Goal: Task Accomplishment & Management: Complete application form

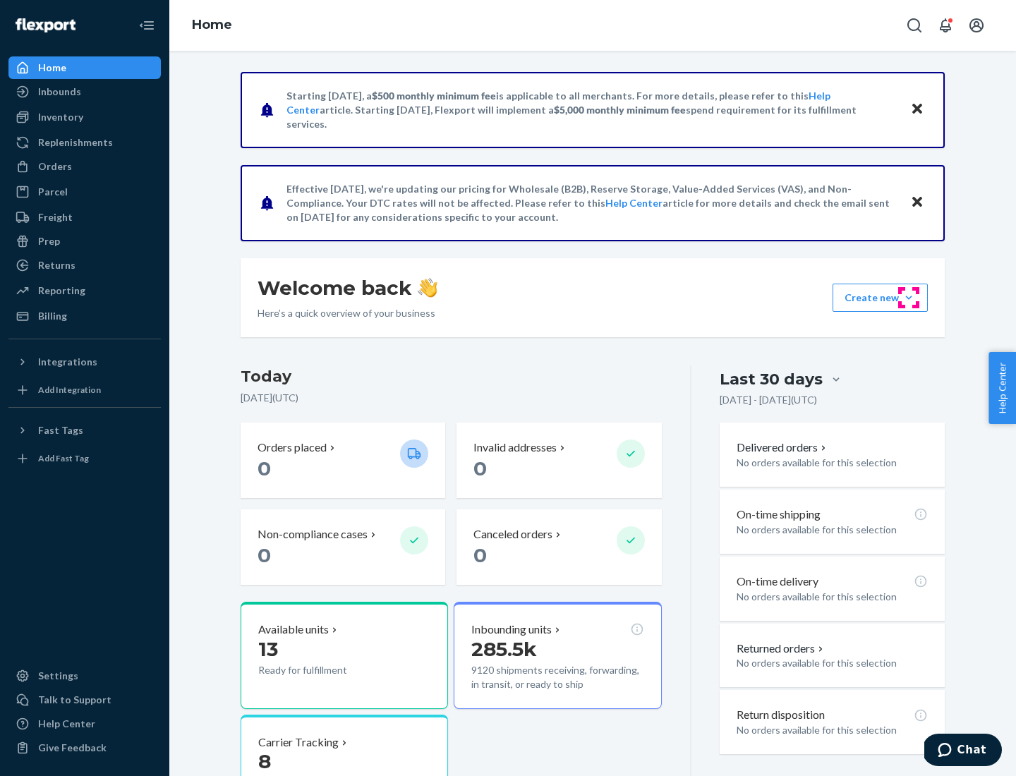
click at [908, 298] on button "Create new Create new inbound Create new order Create new product" at bounding box center [879, 298] width 95 height 28
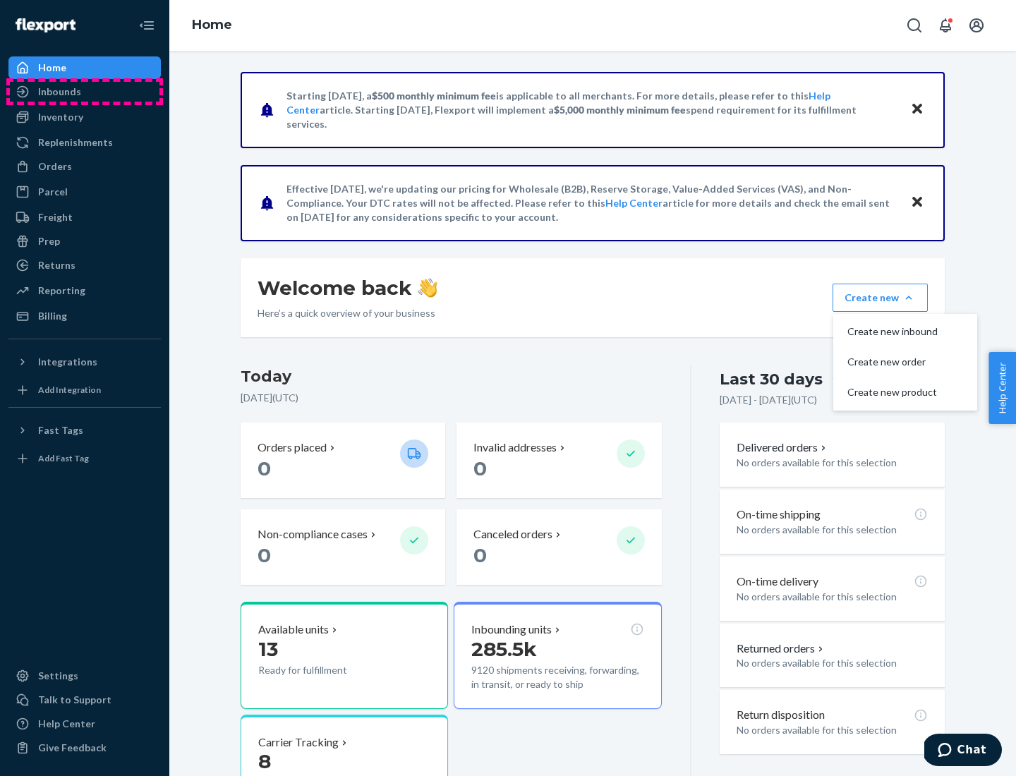
click at [85, 92] on div "Inbounds" at bounding box center [85, 92] width 150 height 20
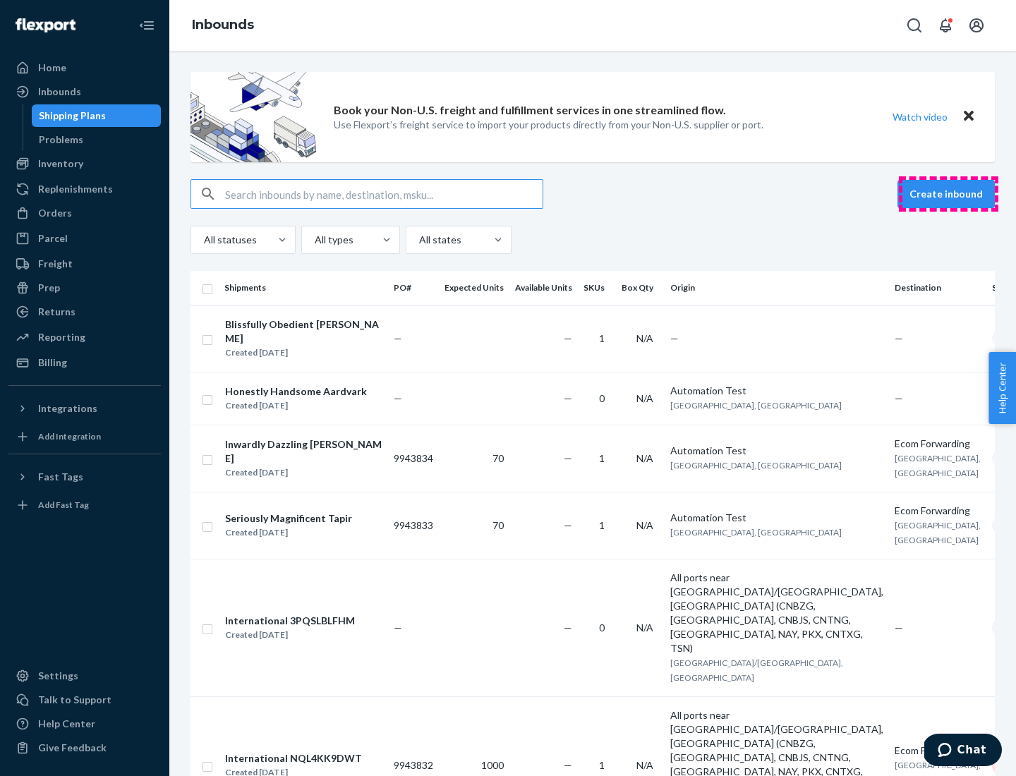
click at [948, 194] on button "Create inbound" at bounding box center [945, 194] width 97 height 28
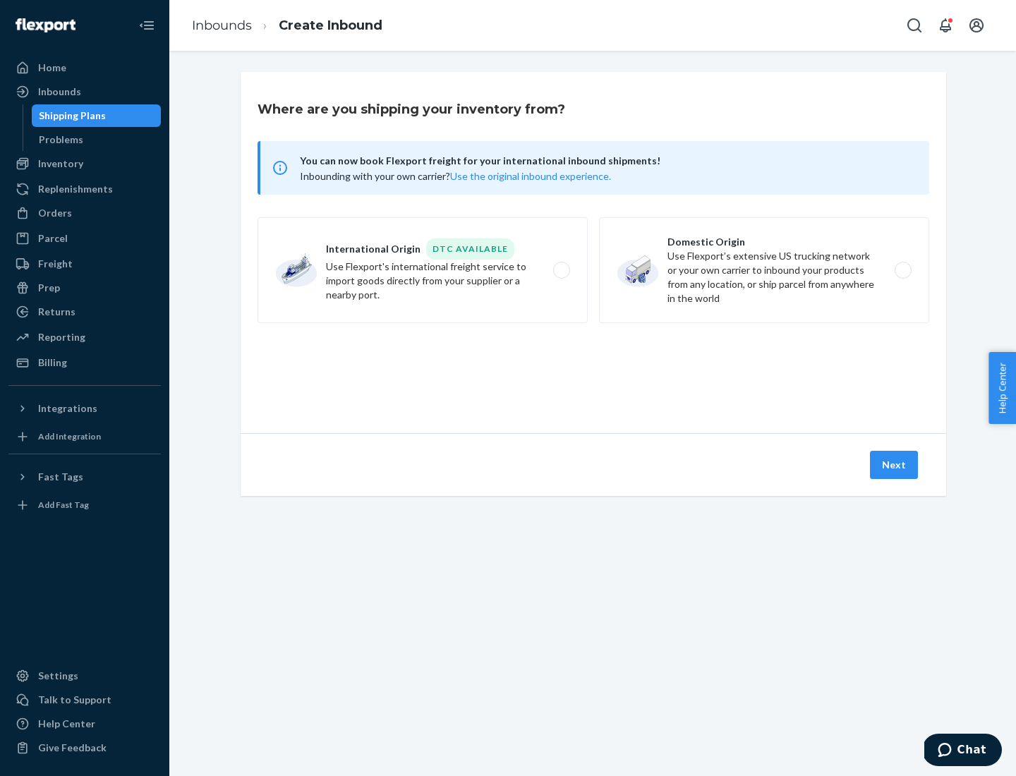
click at [764, 270] on label "Domestic Origin Use Flexport’s extensive US trucking network or your own carrie…" at bounding box center [764, 270] width 330 height 106
click at [902, 270] on input "Domestic Origin Use Flexport’s extensive US trucking network or your own carrie…" at bounding box center [906, 270] width 9 height 9
radio input "true"
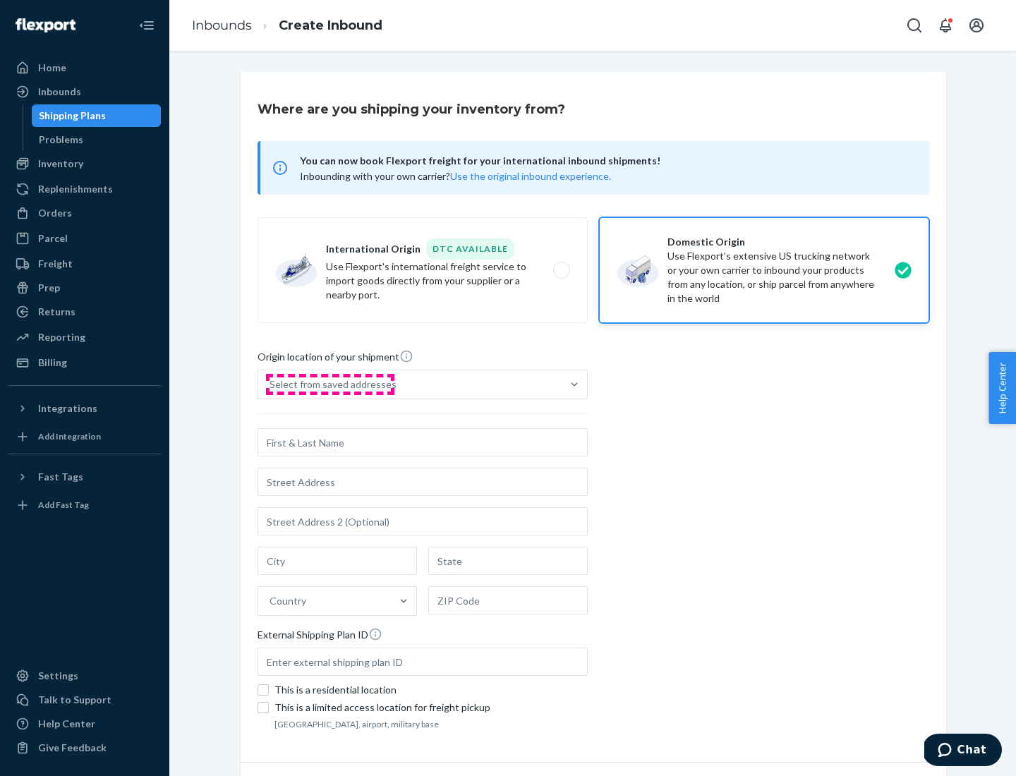
click at [329, 384] on div "Select from saved addresses" at bounding box center [332, 384] width 127 height 14
click at [271, 384] on input "Select from saved addresses" at bounding box center [269, 384] width 1 height 14
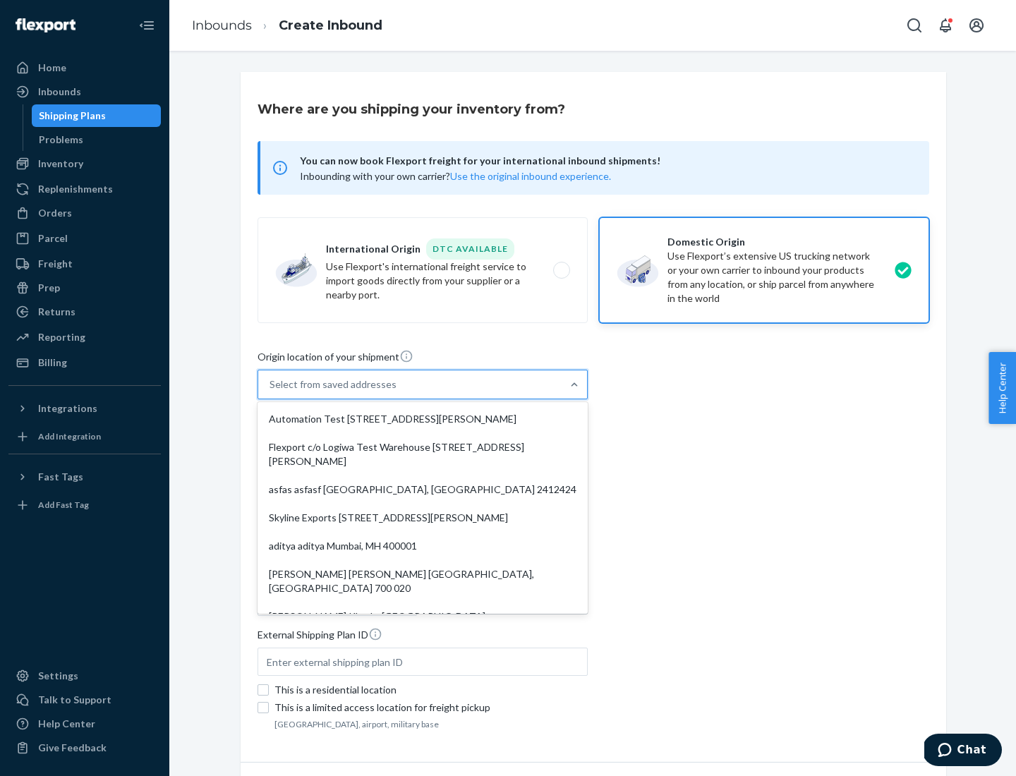
scroll to position [6, 0]
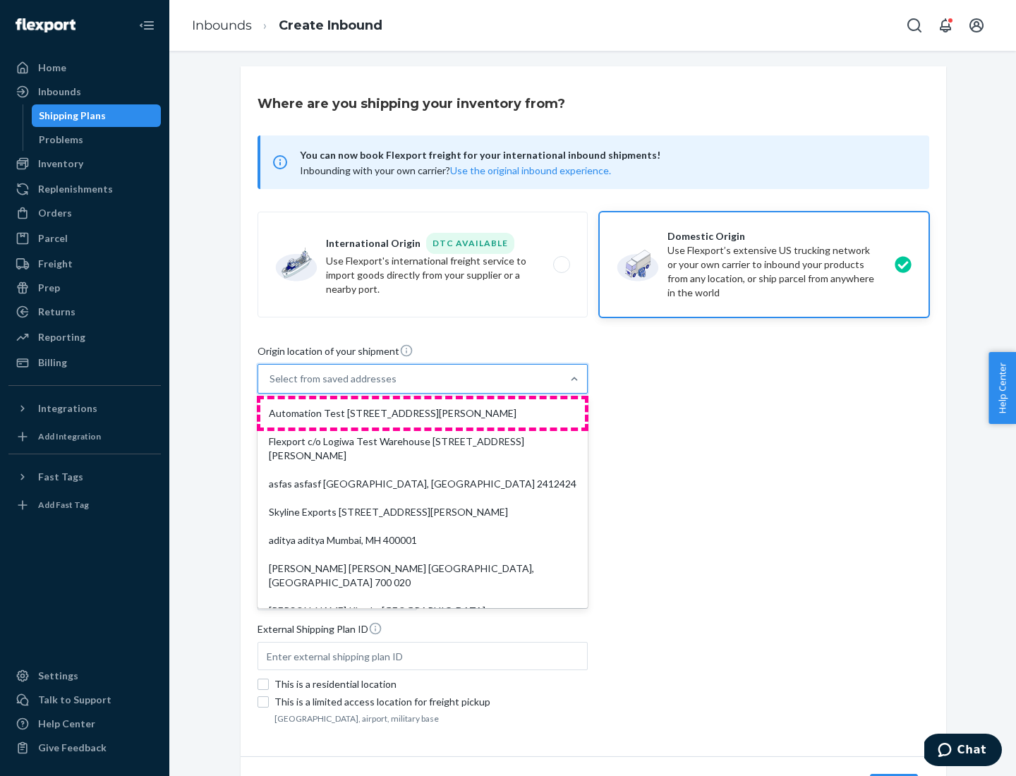
click at [422, 413] on div "Automation Test [STREET_ADDRESS][PERSON_NAME]" at bounding box center [422, 413] width 324 height 28
click at [271, 386] on input "option Automation Test [STREET_ADDRESS][PERSON_NAME]. 9 results available. Use …" at bounding box center [269, 379] width 1 height 14
type input "Automation Test"
type input "9th Floor"
type input "[GEOGRAPHIC_DATA]"
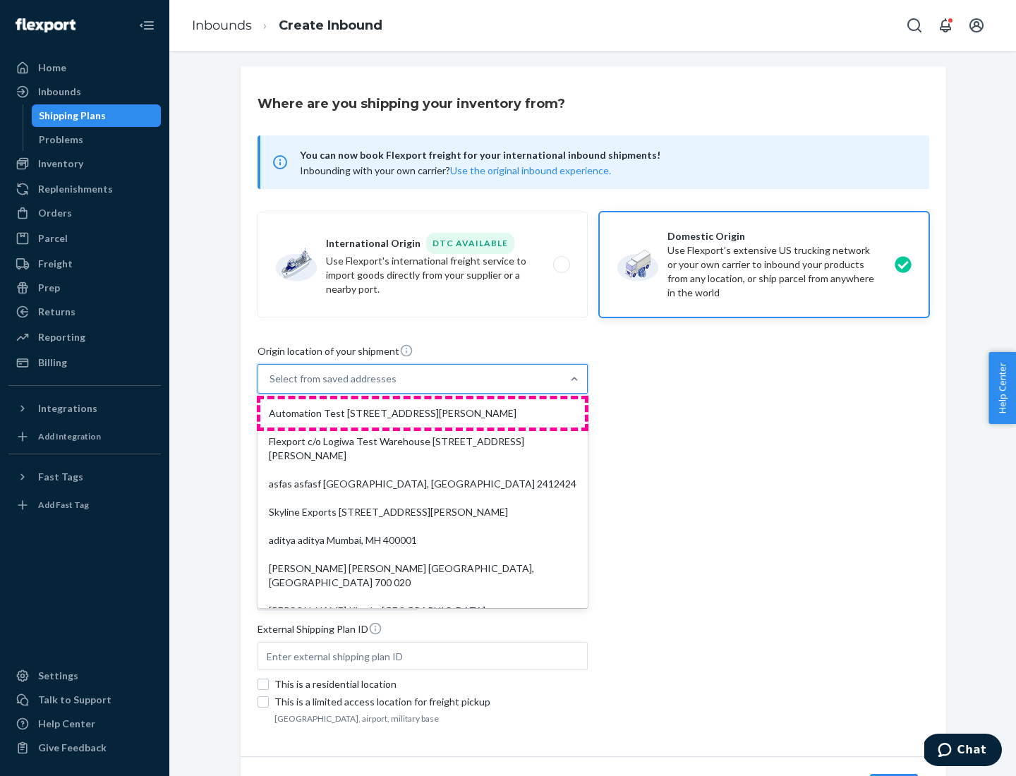
type input "CA"
type input "94104"
type input "[STREET_ADDRESS][PERSON_NAME]"
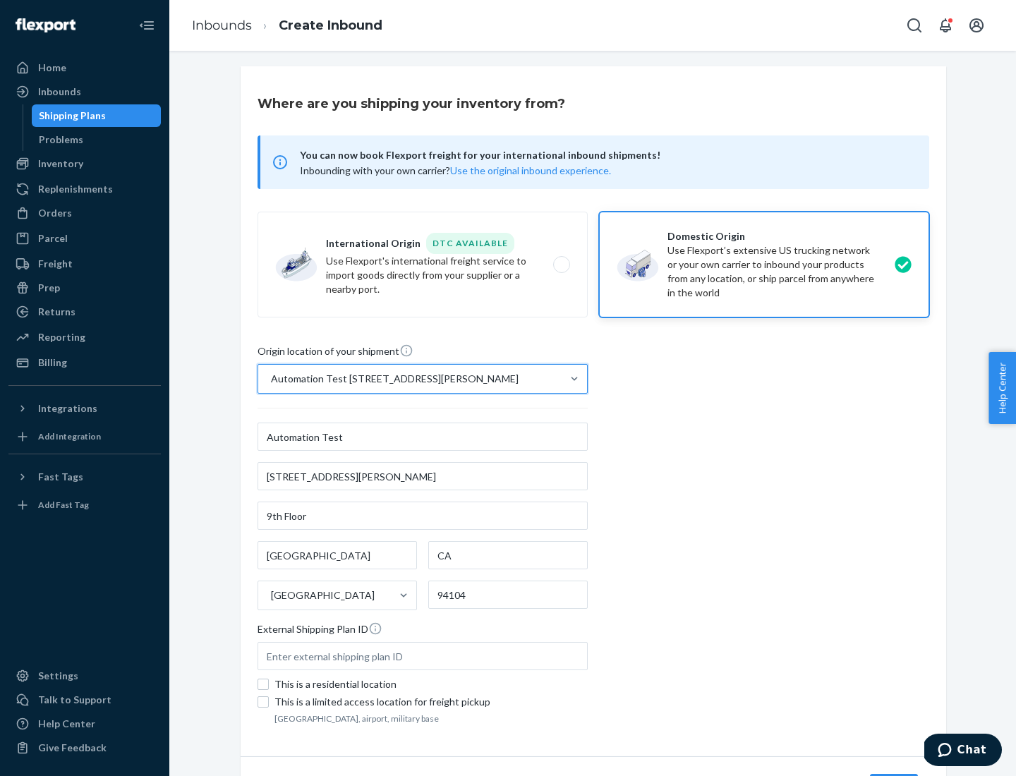
scroll to position [83, 0]
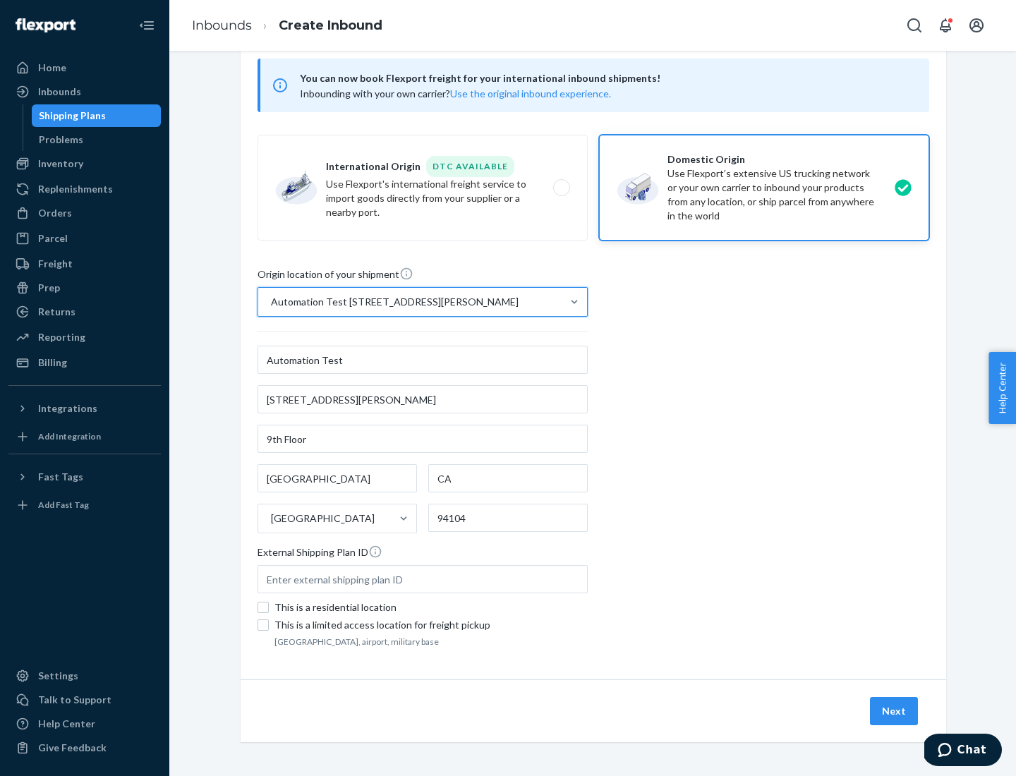
click at [894, 711] on button "Next" at bounding box center [894, 711] width 48 height 28
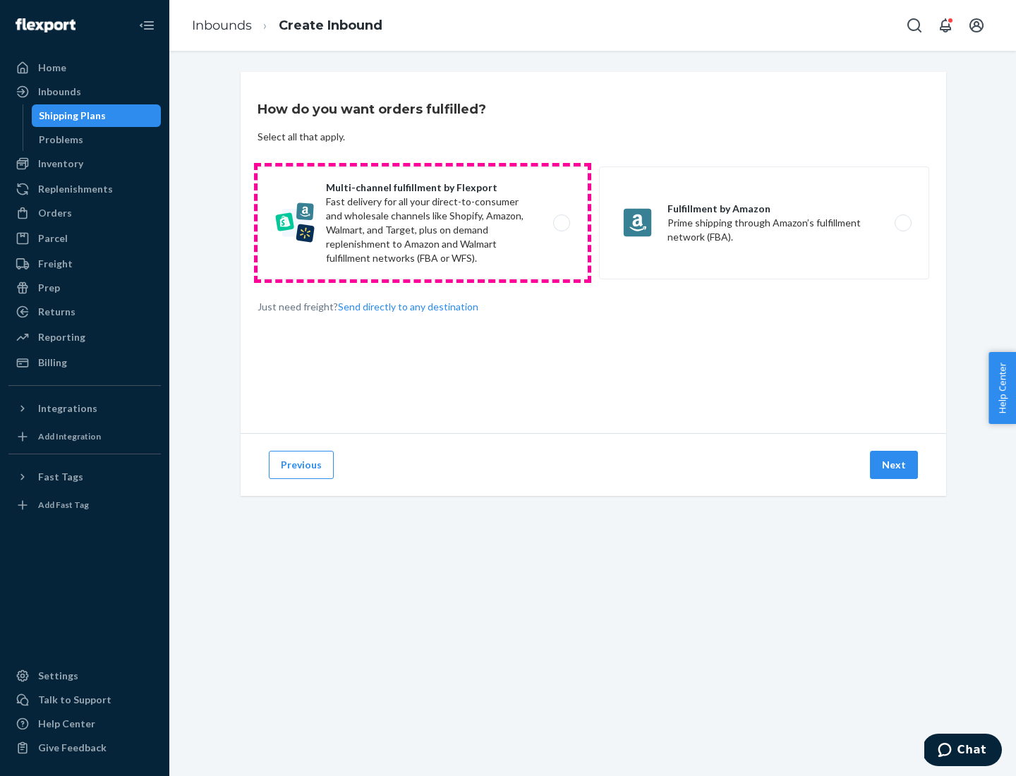
click at [422, 223] on label "Multi-channel fulfillment by Flexport Fast delivery for all your direct-to-cons…" at bounding box center [422, 222] width 330 height 113
click at [561, 223] on input "Multi-channel fulfillment by Flexport Fast delivery for all your direct-to-cons…" at bounding box center [565, 223] width 9 height 9
radio input "true"
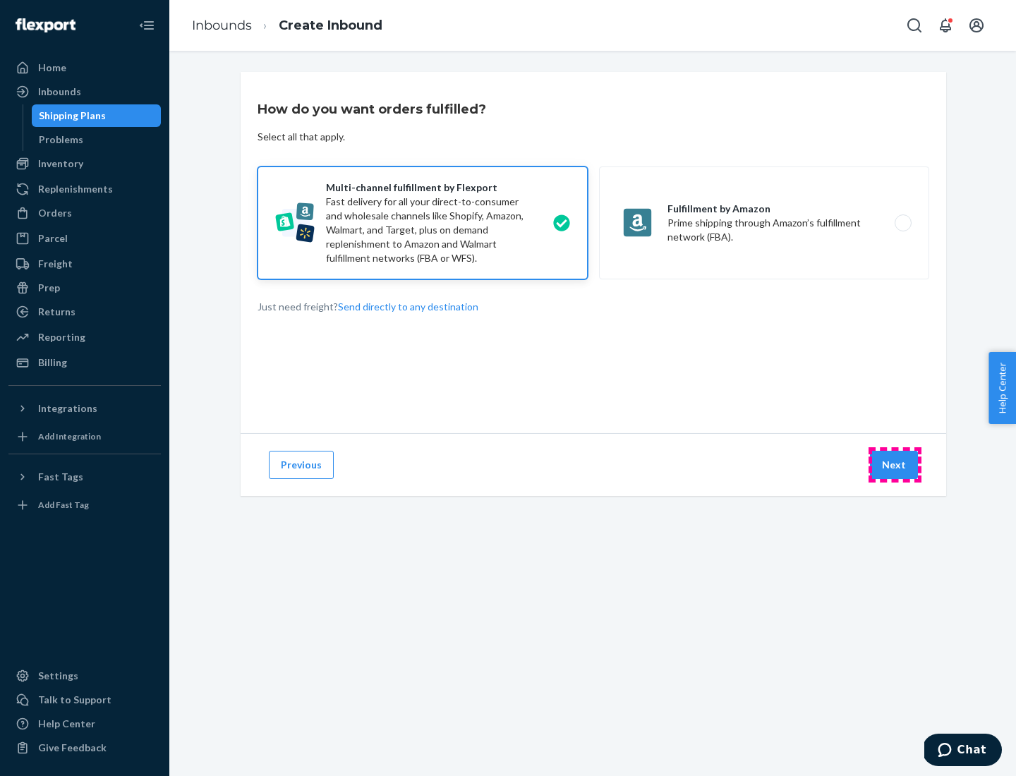
click at [894, 465] on button "Next" at bounding box center [894, 465] width 48 height 28
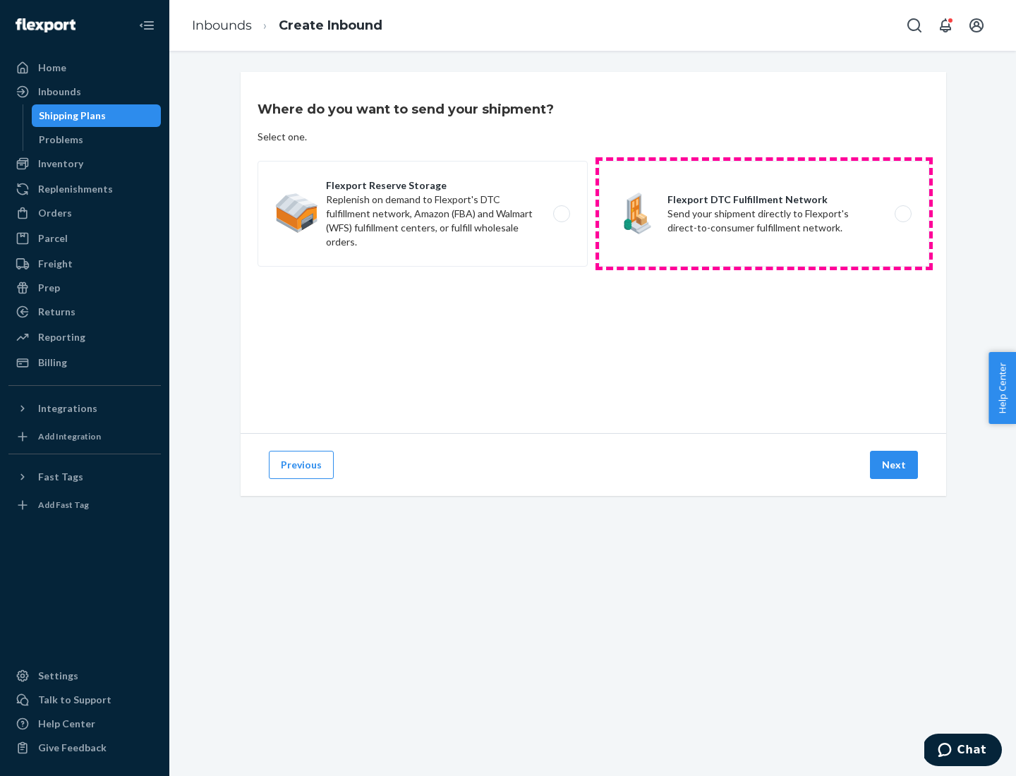
click at [764, 214] on label "Flexport DTC Fulfillment Network Send your shipment directly to Flexport's dire…" at bounding box center [764, 214] width 330 height 106
click at [902, 214] on input "Flexport DTC Fulfillment Network Send your shipment directly to Flexport's dire…" at bounding box center [906, 213] width 9 height 9
radio input "true"
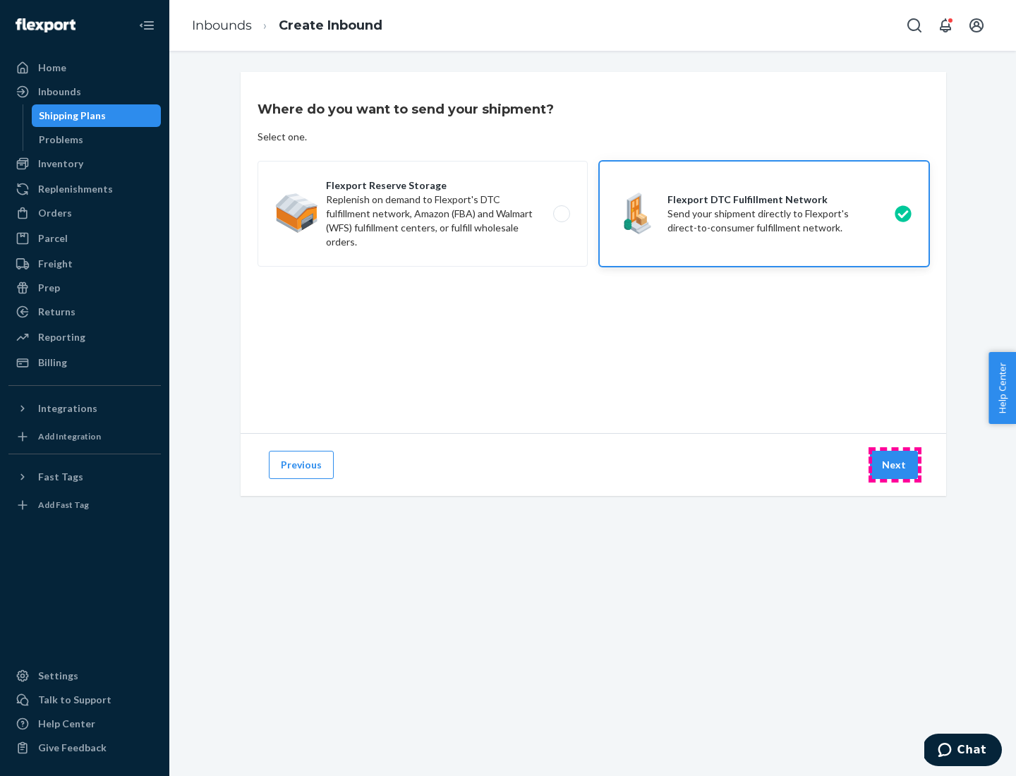
click at [894, 465] on button "Next" at bounding box center [894, 465] width 48 height 28
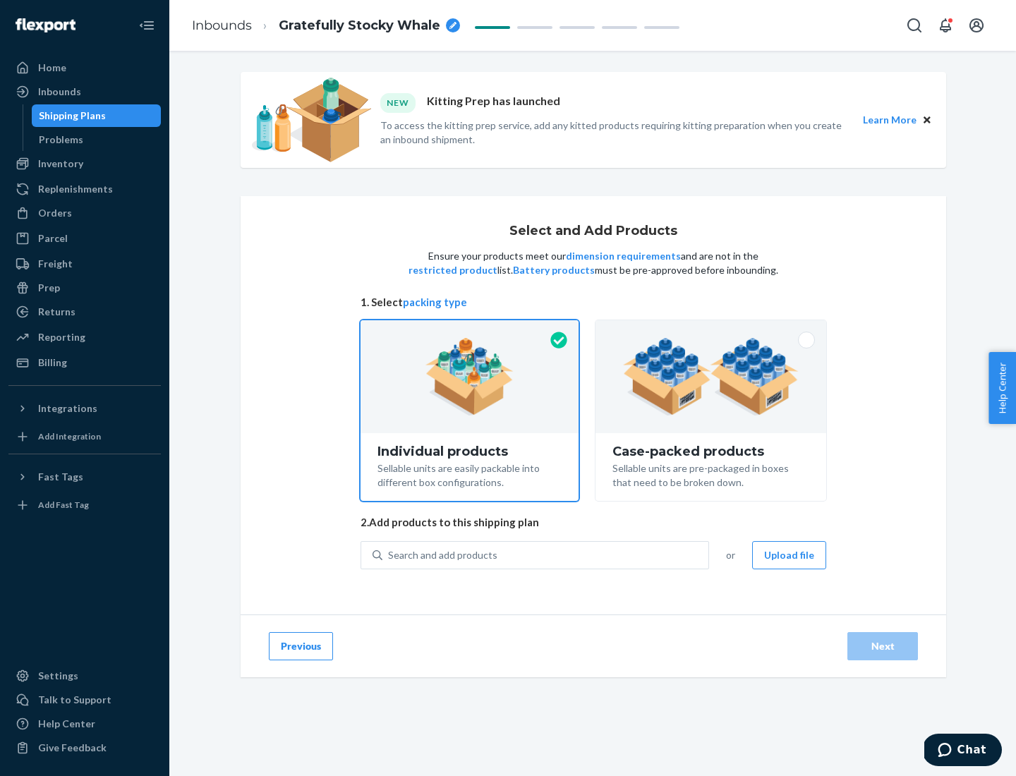
click at [711, 377] on img at bounding box center [711, 377] width 176 height 78
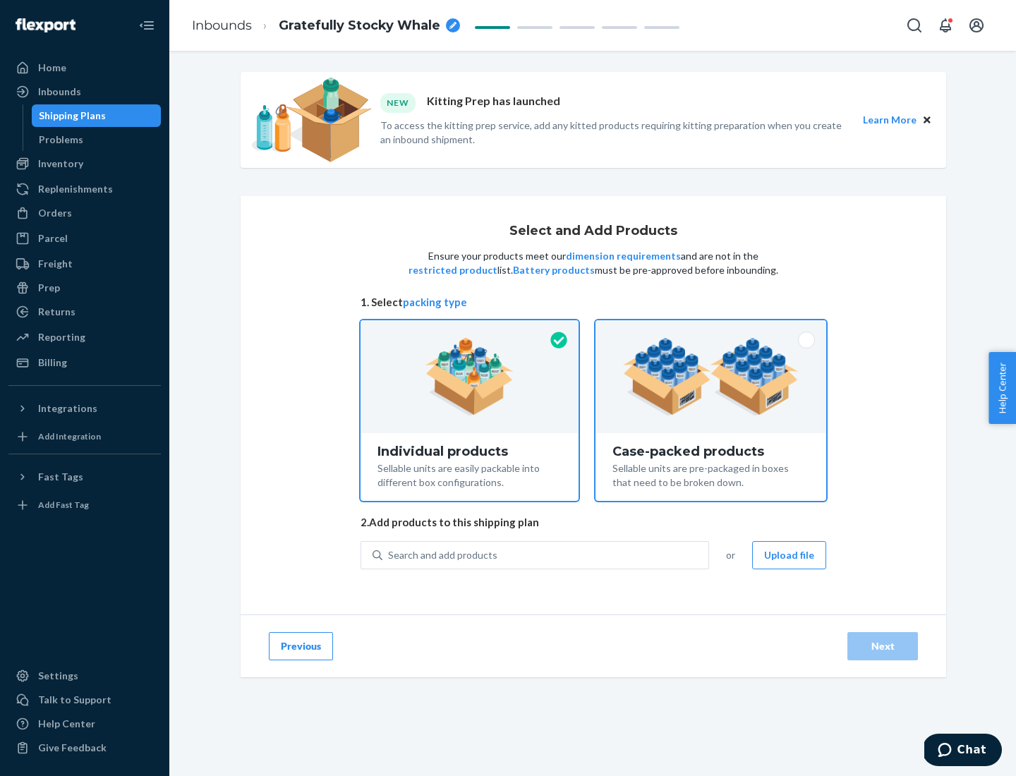
click at [711, 329] on input "Case-packed products Sellable units are pre-packaged in boxes that need to be b…" at bounding box center [710, 324] width 9 height 9
radio input "true"
radio input "false"
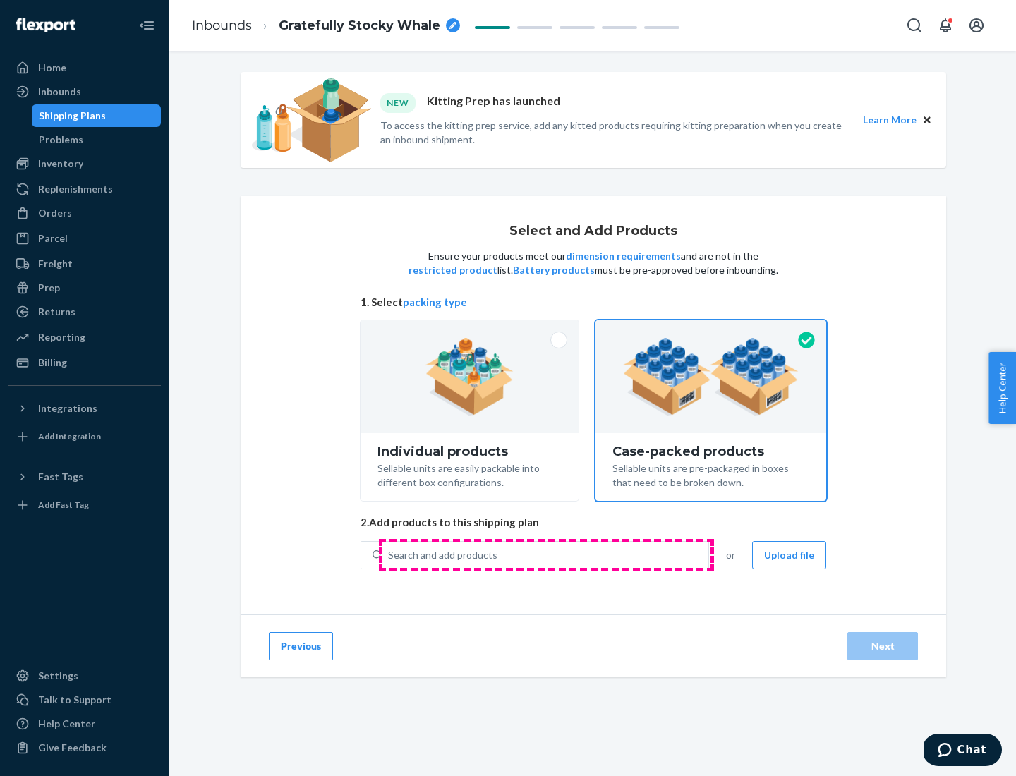
click at [546, 554] on div "Search and add products" at bounding box center [545, 554] width 326 height 25
click at [389, 554] on input "Search and add products" at bounding box center [388, 555] width 1 height 14
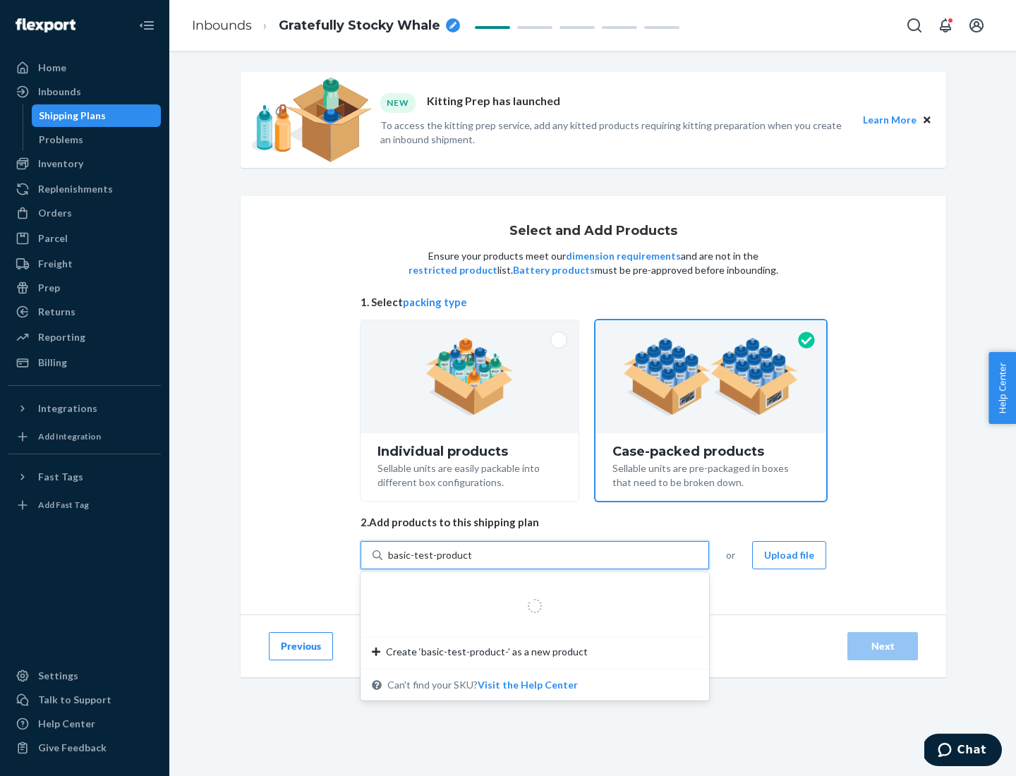
type input "basic-test-product-1"
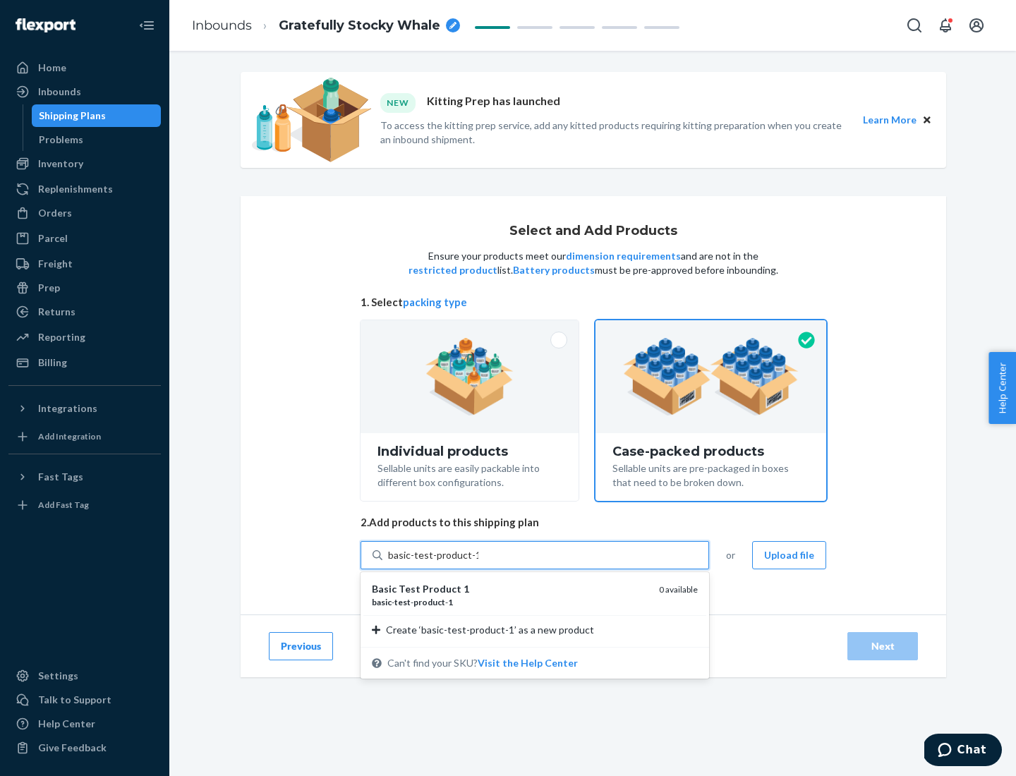
click at [510, 602] on div "basic - test - product - 1" at bounding box center [510, 602] width 276 height 12
click at [478, 562] on input "basic-test-product-1" at bounding box center [433, 555] width 90 height 14
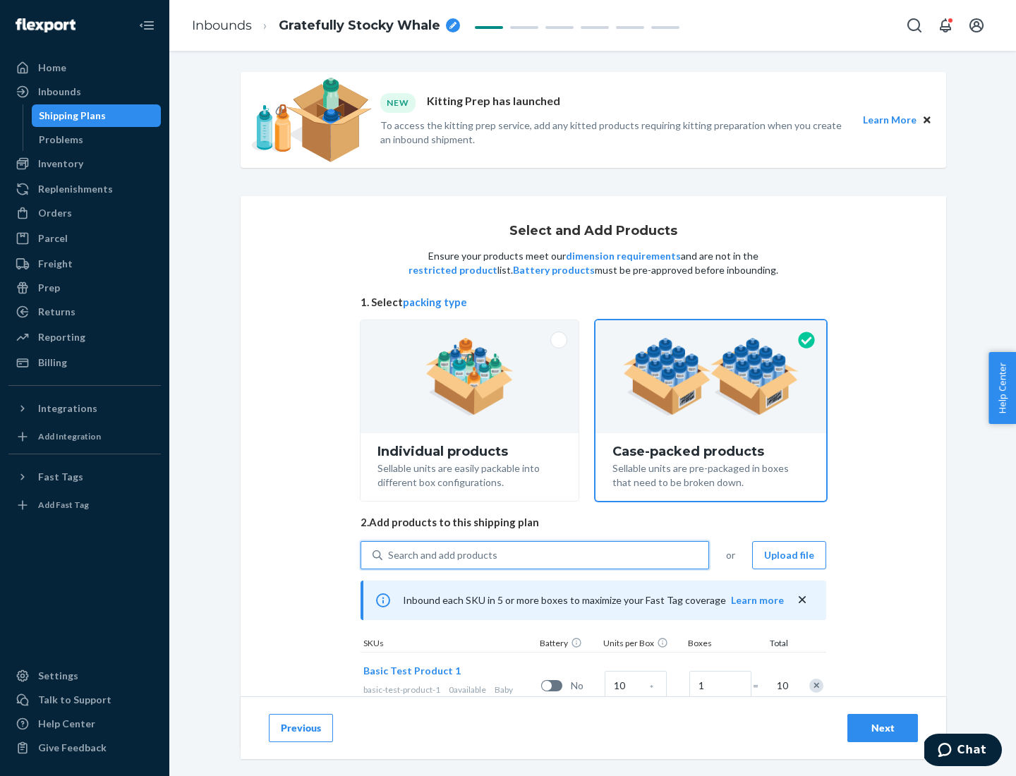
scroll to position [51, 0]
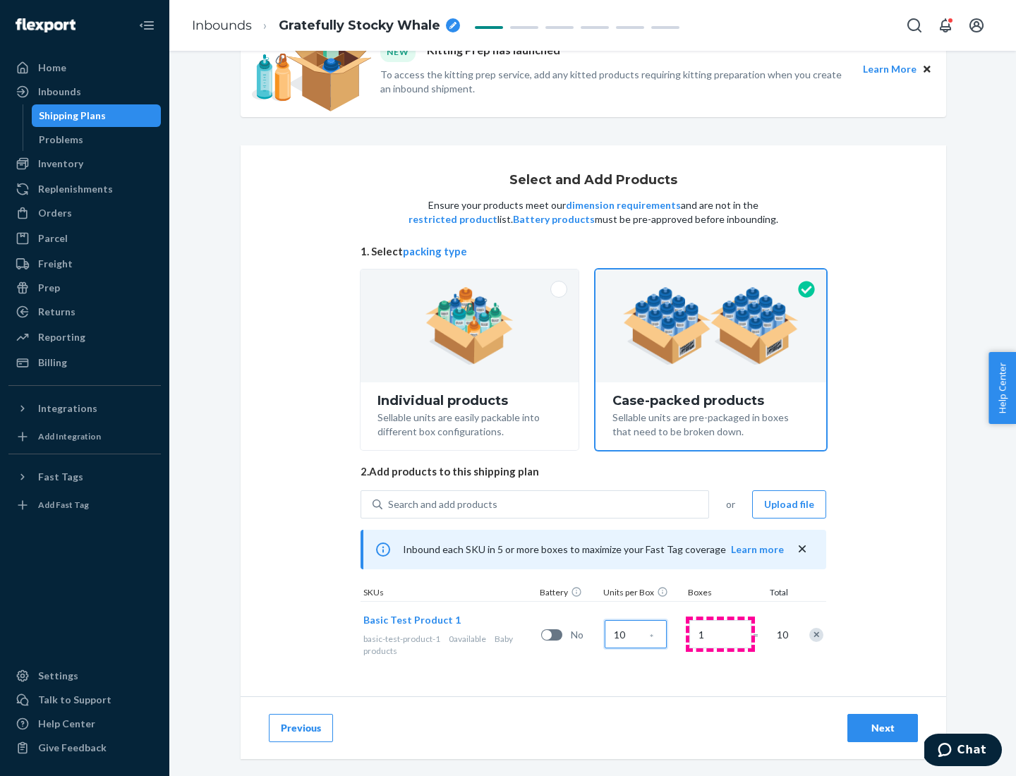
type input "10"
type input "7"
click at [882, 728] on div "Next" at bounding box center [882, 728] width 47 height 14
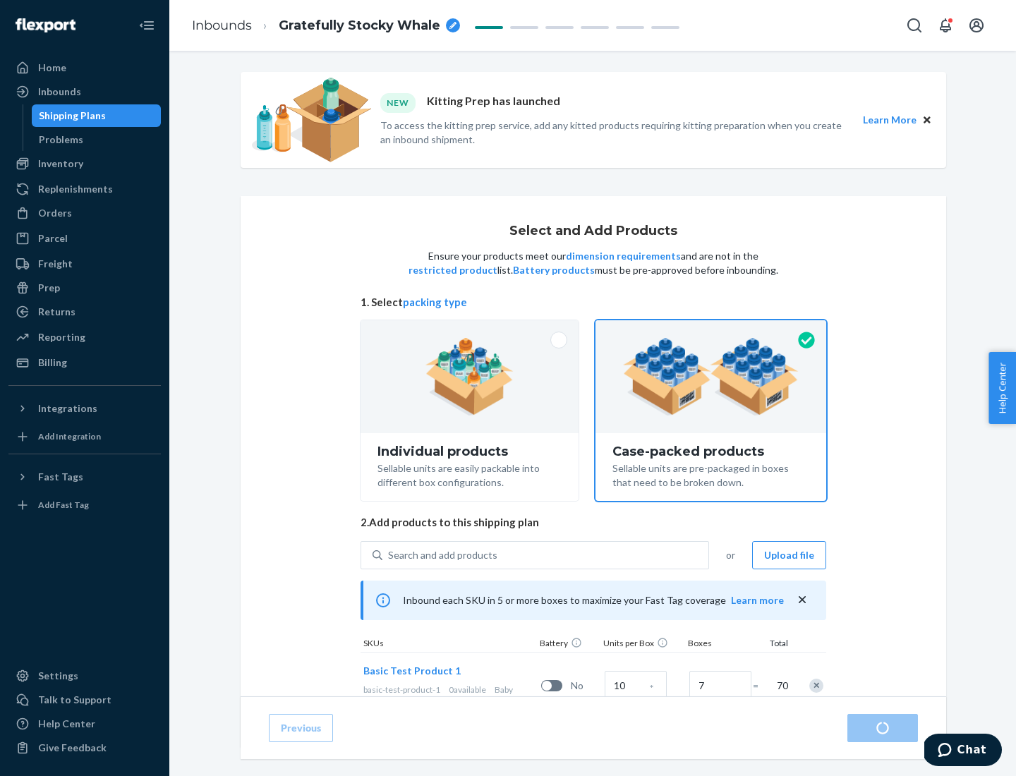
radio input "true"
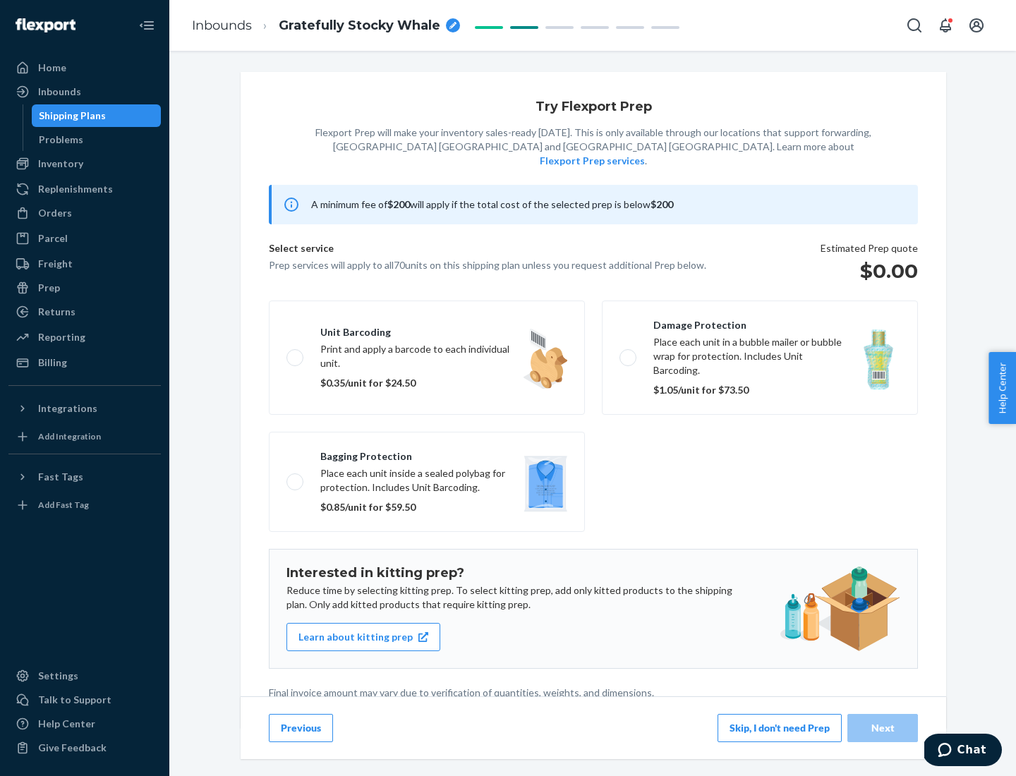
scroll to position [4, 0]
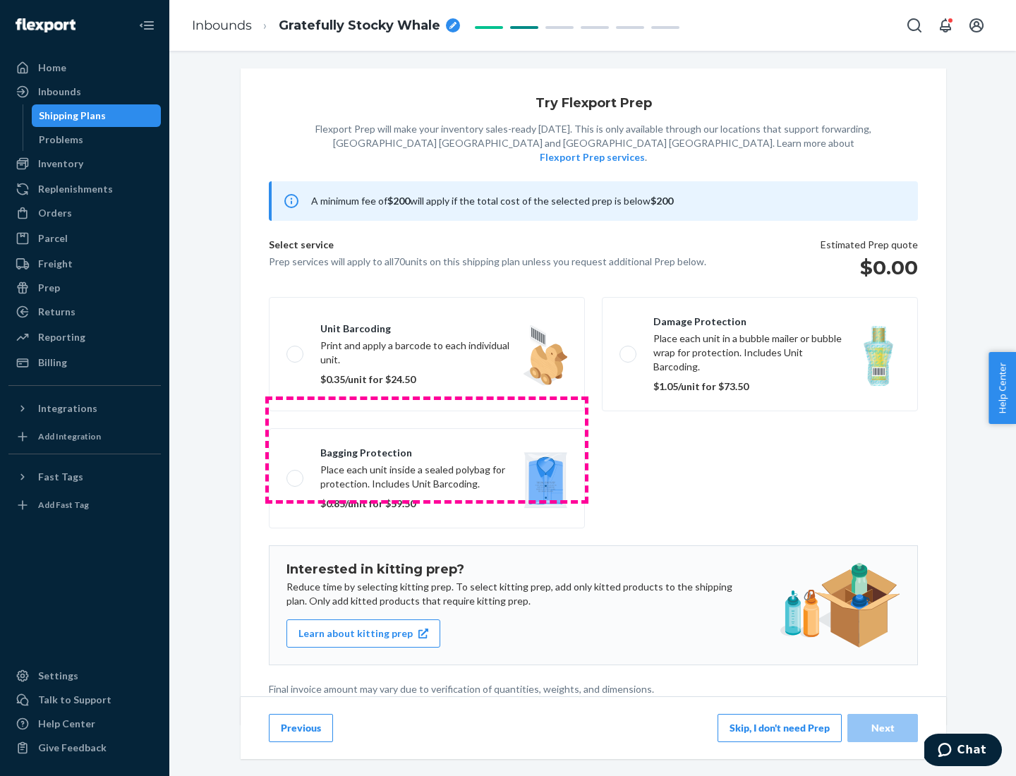
click at [427, 449] on label "Bagging protection Place each unit inside a sealed polybag for protection. Incl…" at bounding box center [427, 478] width 316 height 100
click at [295, 473] on input "Bagging protection Place each unit inside a sealed polybag for protection. Incl…" at bounding box center [290, 477] width 9 height 9
checkbox input "true"
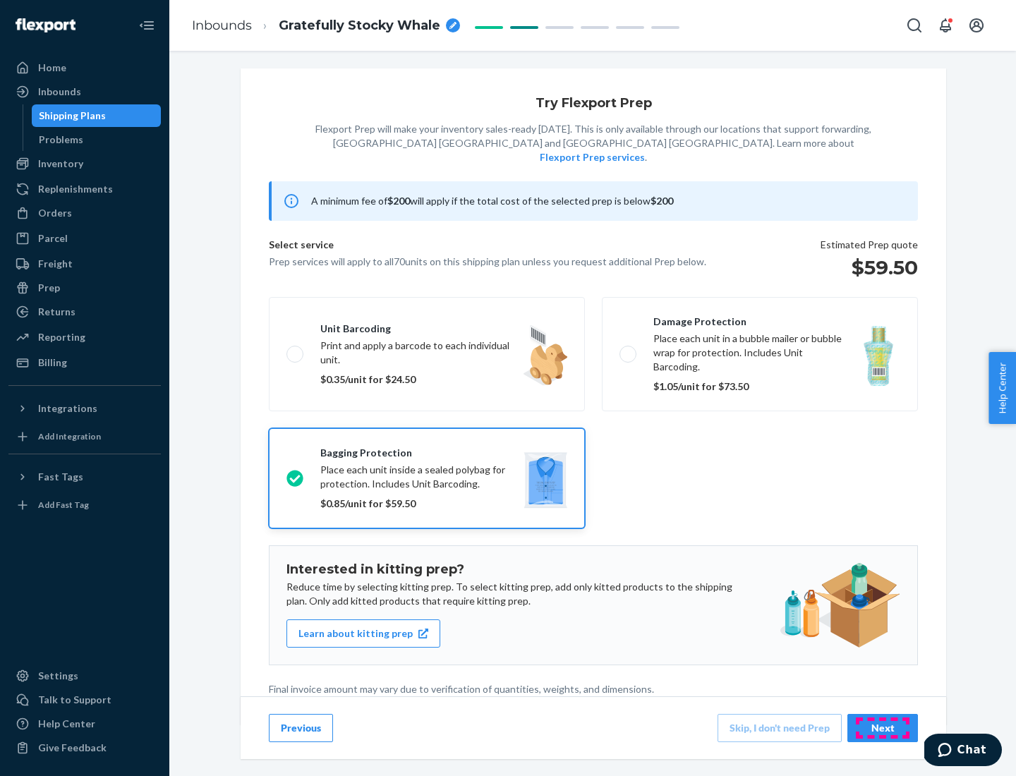
click at [882, 727] on div "Next" at bounding box center [882, 728] width 47 height 14
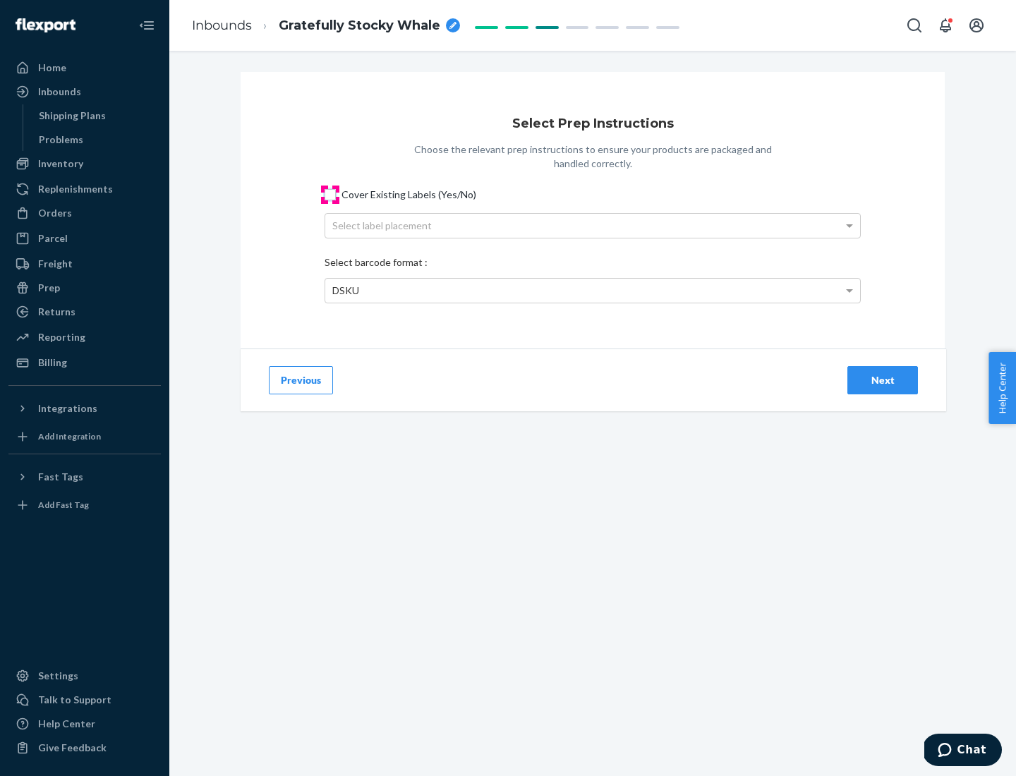
click at [330, 194] on input "Cover Existing Labels (Yes/No)" at bounding box center [329, 194] width 11 height 11
checkbox input "true"
click at [592, 225] on div "Select label placement" at bounding box center [592, 226] width 535 height 24
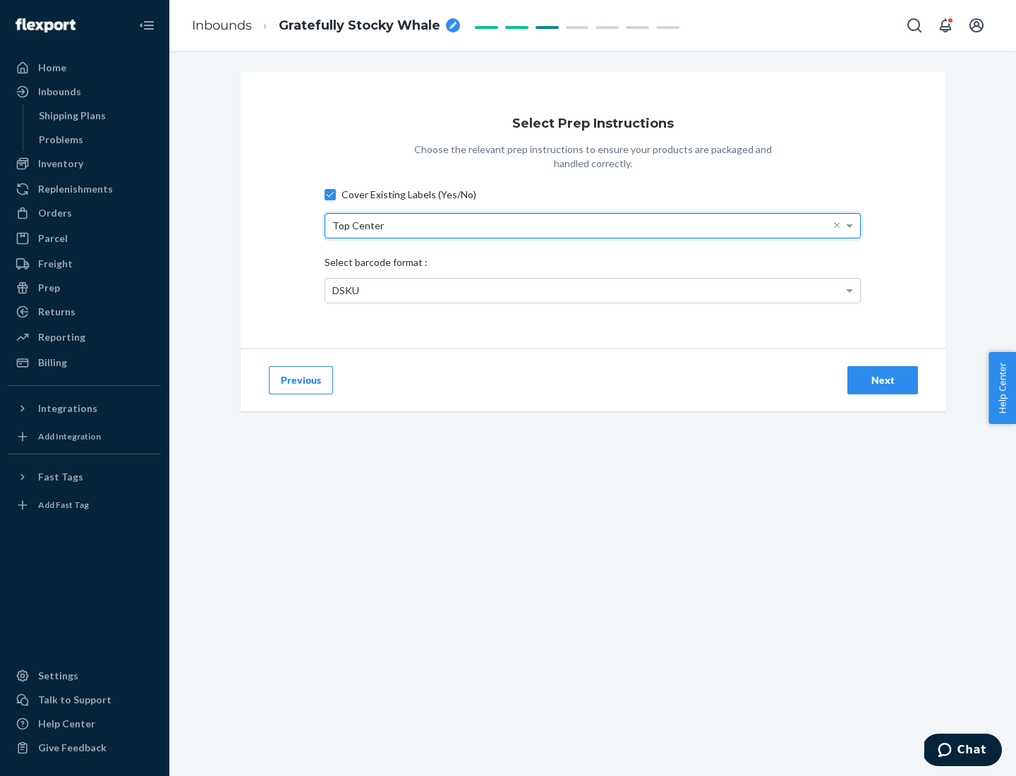
click at [592, 290] on div "DSKU" at bounding box center [592, 291] width 535 height 24
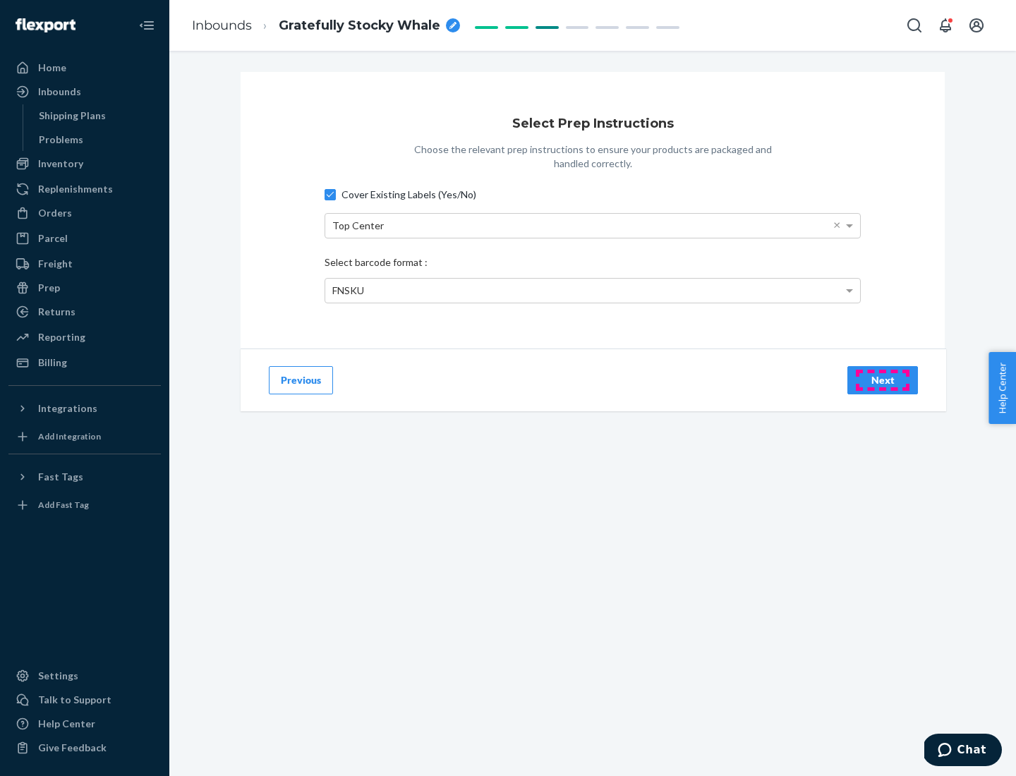
click at [882, 379] on div "Next" at bounding box center [882, 380] width 47 height 14
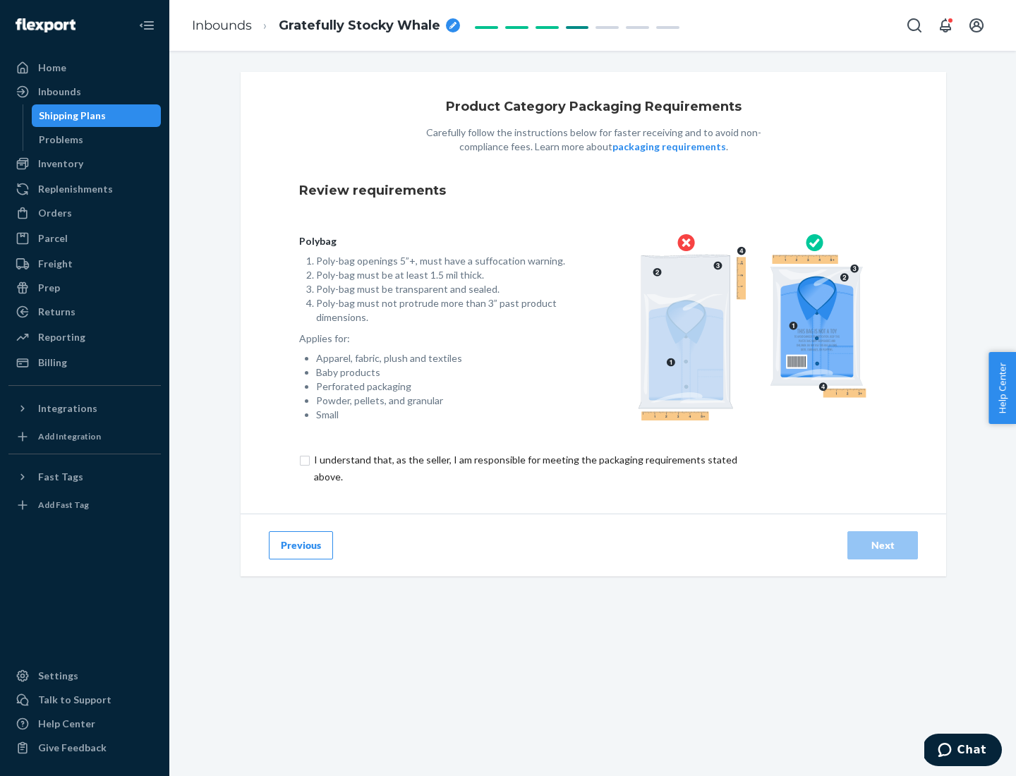
click at [524, 468] on input "checkbox" at bounding box center [533, 468] width 469 height 34
checkbox input "true"
click at [882, 544] on div "Next" at bounding box center [882, 545] width 47 height 14
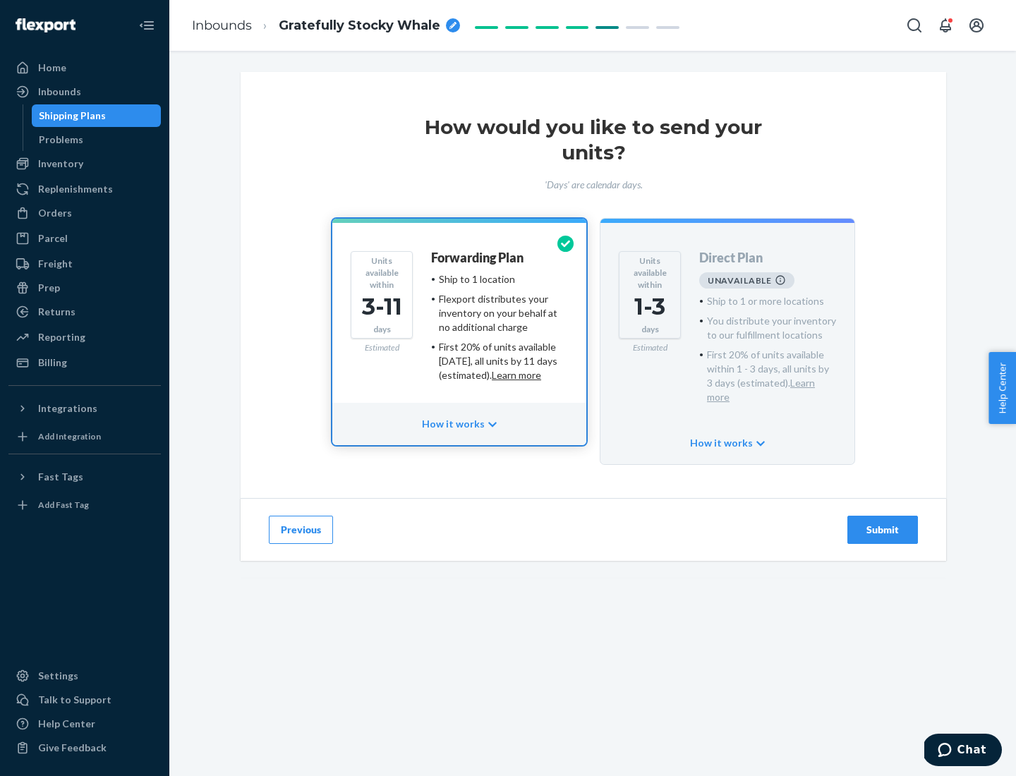
click at [478, 257] on h4 "Forwarding Plan" at bounding box center [477, 258] width 92 height 14
click at [882, 523] on div "Submit" at bounding box center [882, 530] width 47 height 14
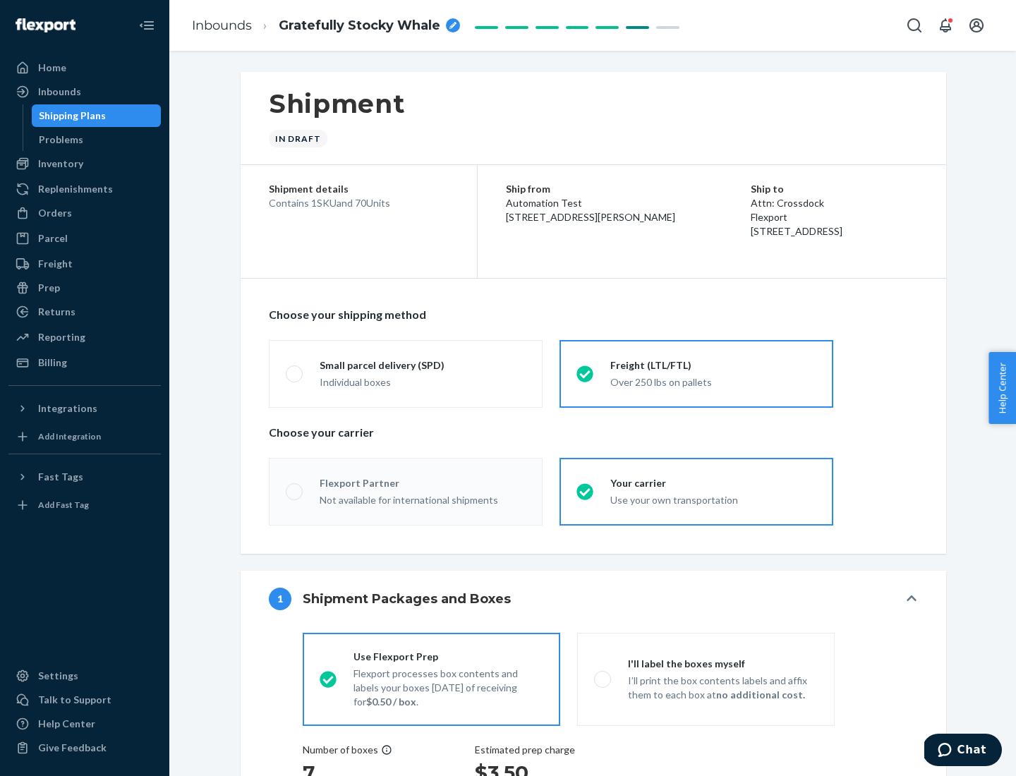
radio input "true"
radio input "false"
radio input "true"
radio input "false"
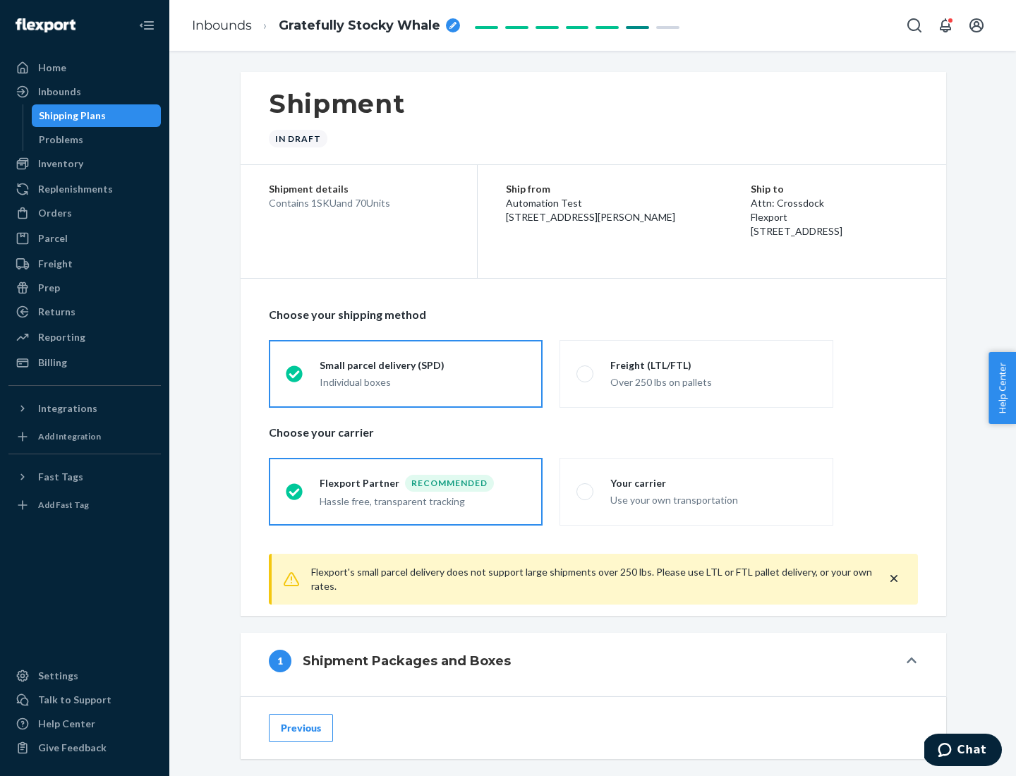
click at [696, 373] on div "Over 250 lbs on pallets" at bounding box center [713, 380] width 206 height 17
click at [585, 373] on input "Freight (LTL/FTL) Over 250 lbs on pallets" at bounding box center [580, 373] width 9 height 9
radio input "true"
radio input "false"
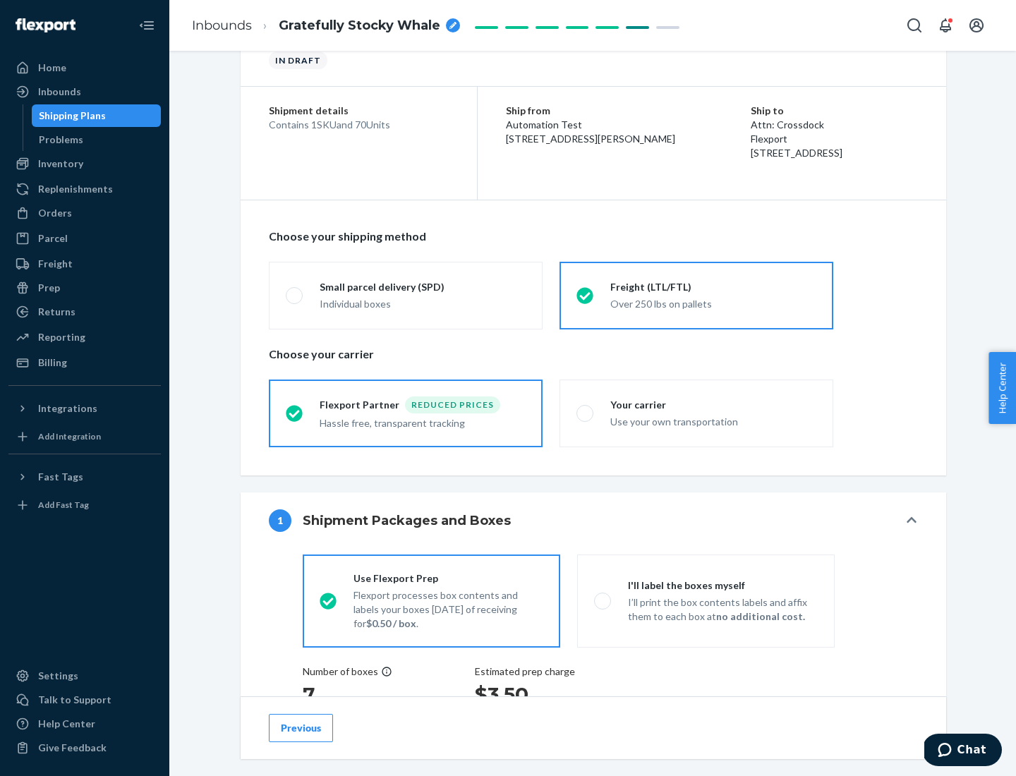
click at [696, 413] on div "Use your own transportation" at bounding box center [713, 420] width 206 height 17
click at [585, 413] on input "Your carrier Use your own transportation" at bounding box center [580, 412] width 9 height 9
radio input "true"
radio input "false"
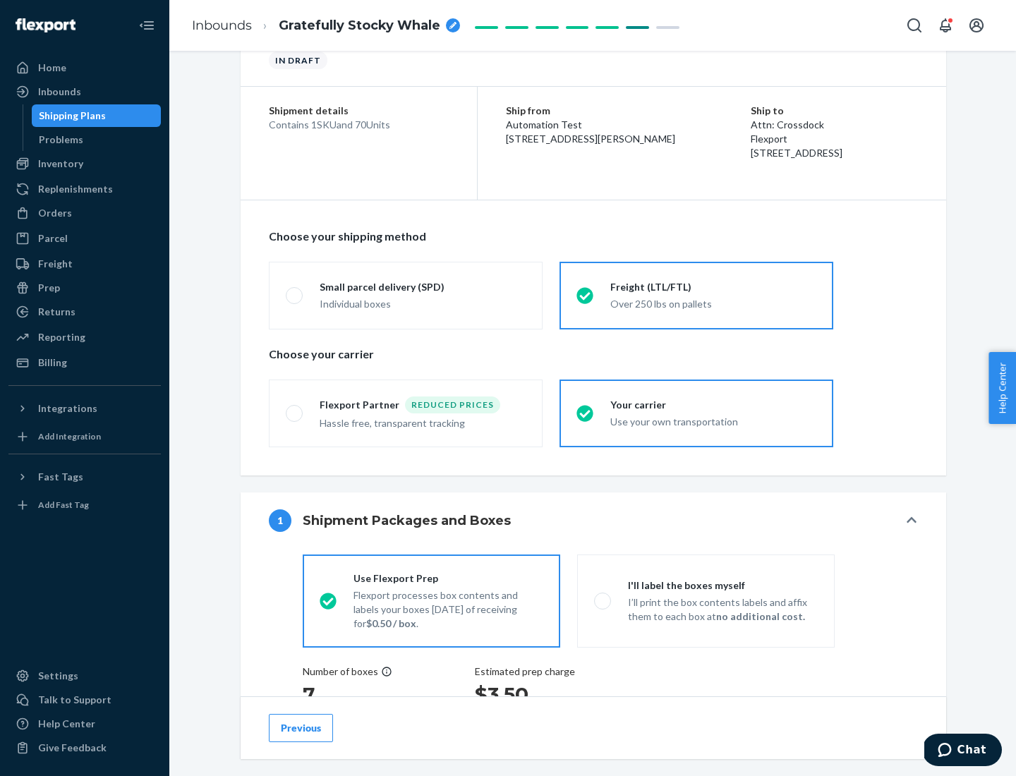
scroll to position [266, 0]
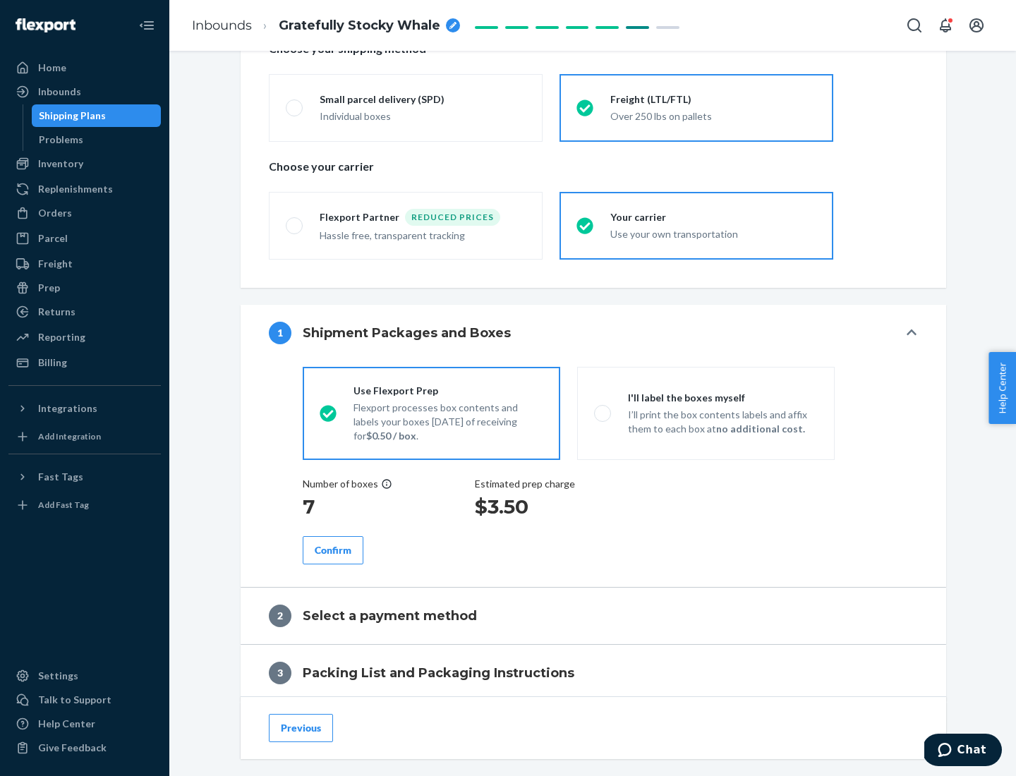
click at [705, 413] on p "I’ll print the box contents labels and affix them to each box at no additional …" at bounding box center [723, 422] width 190 height 28
click at [603, 413] on input "I'll label the boxes myself I’ll print the box contents labels and affix them t…" at bounding box center [598, 412] width 9 height 9
radio input "true"
radio input "false"
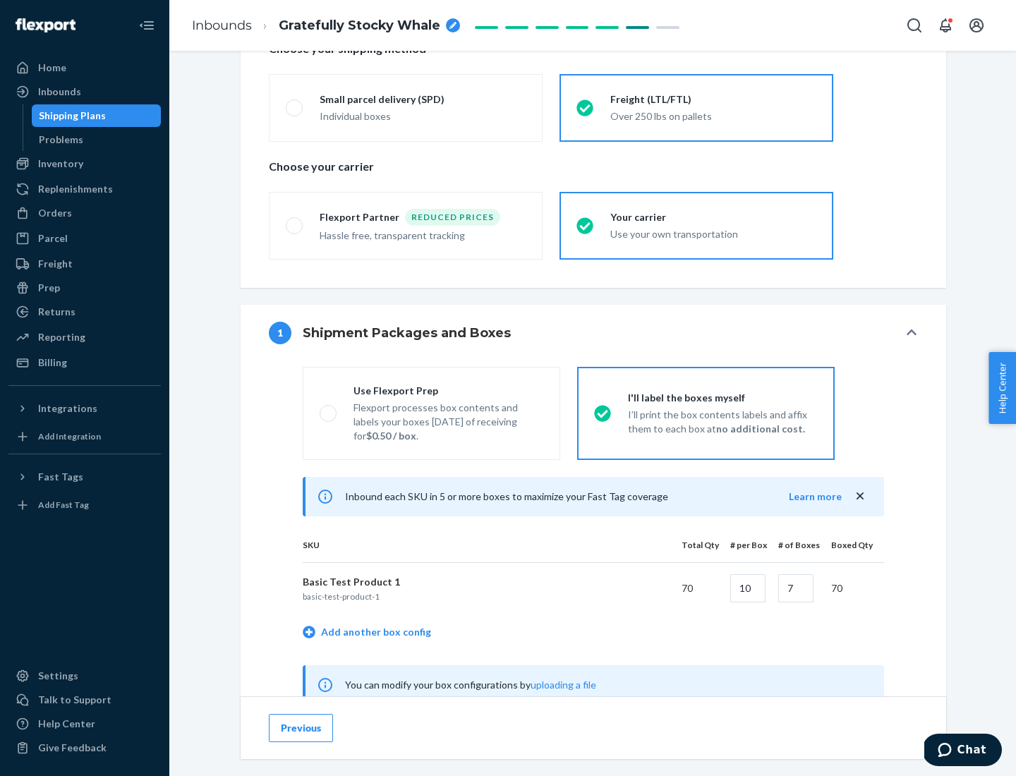
scroll to position [441, 0]
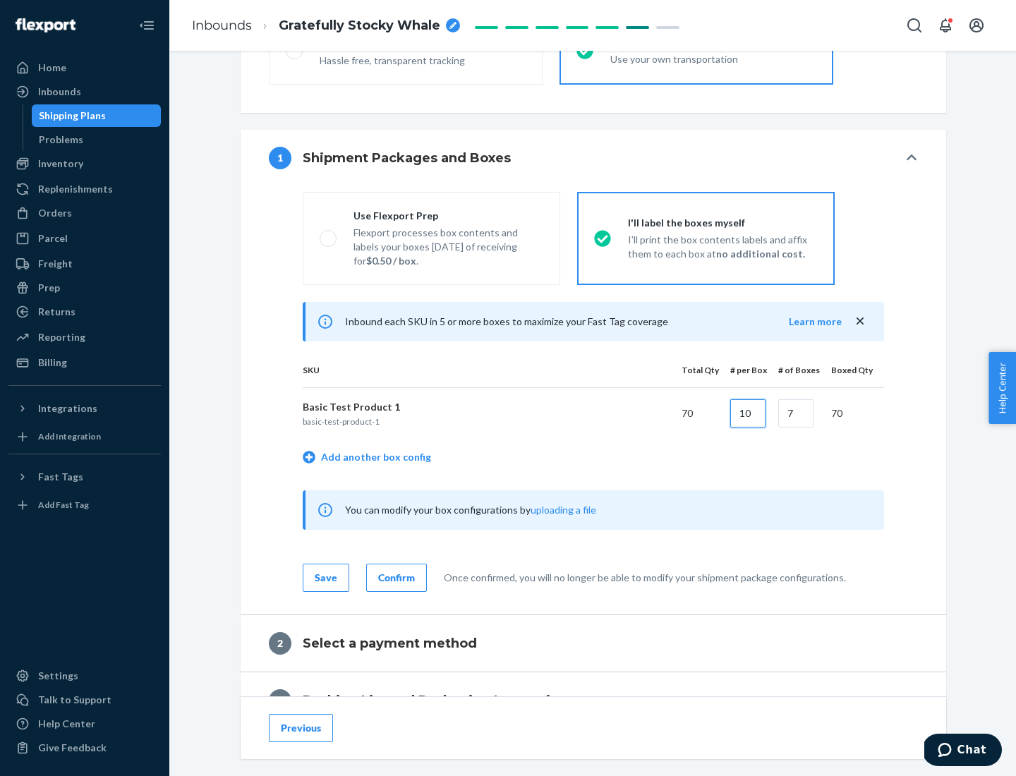
type input "10"
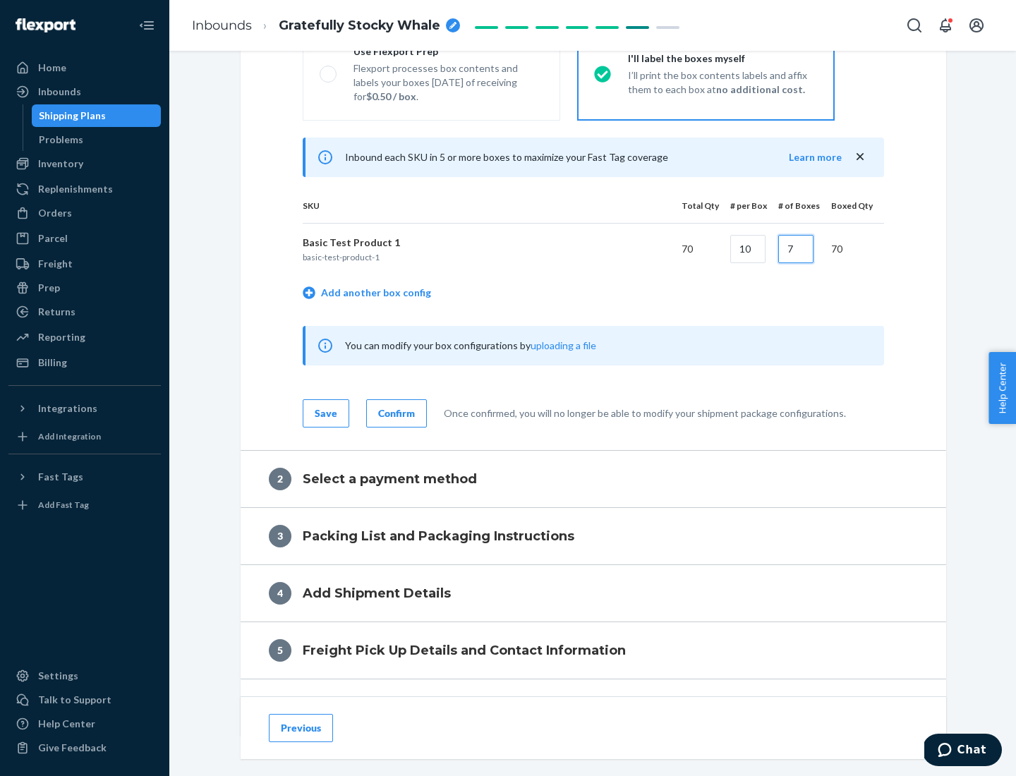
type input "7"
click at [394, 413] on div "Confirm" at bounding box center [396, 413] width 37 height 14
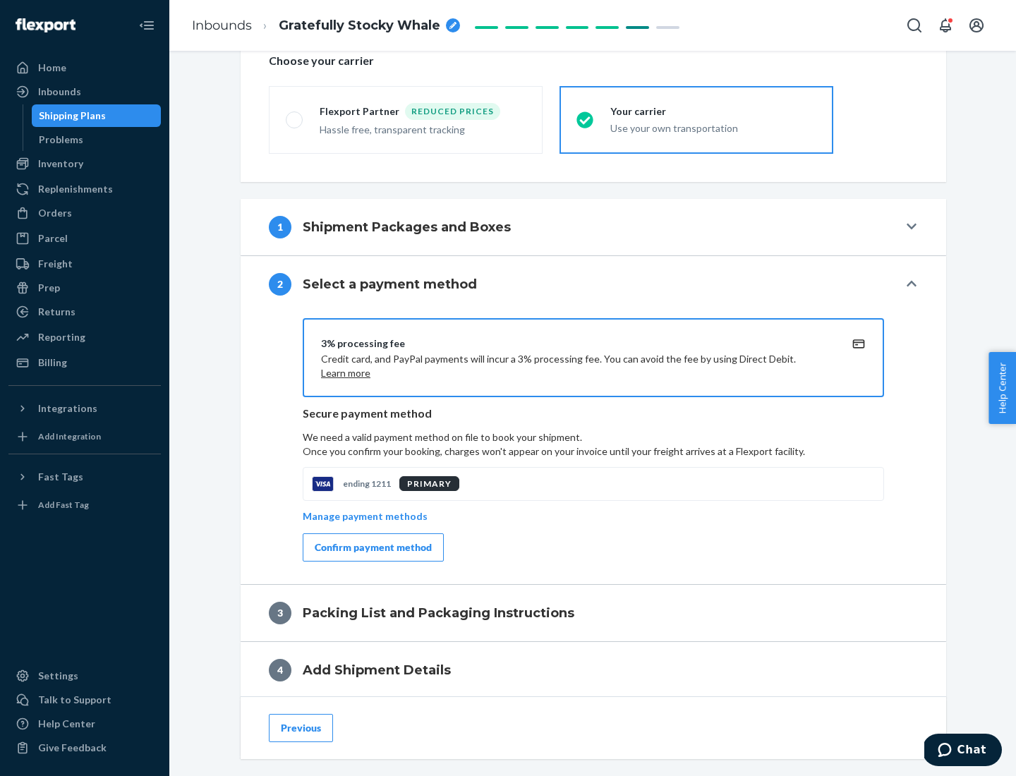
scroll to position [506, 0]
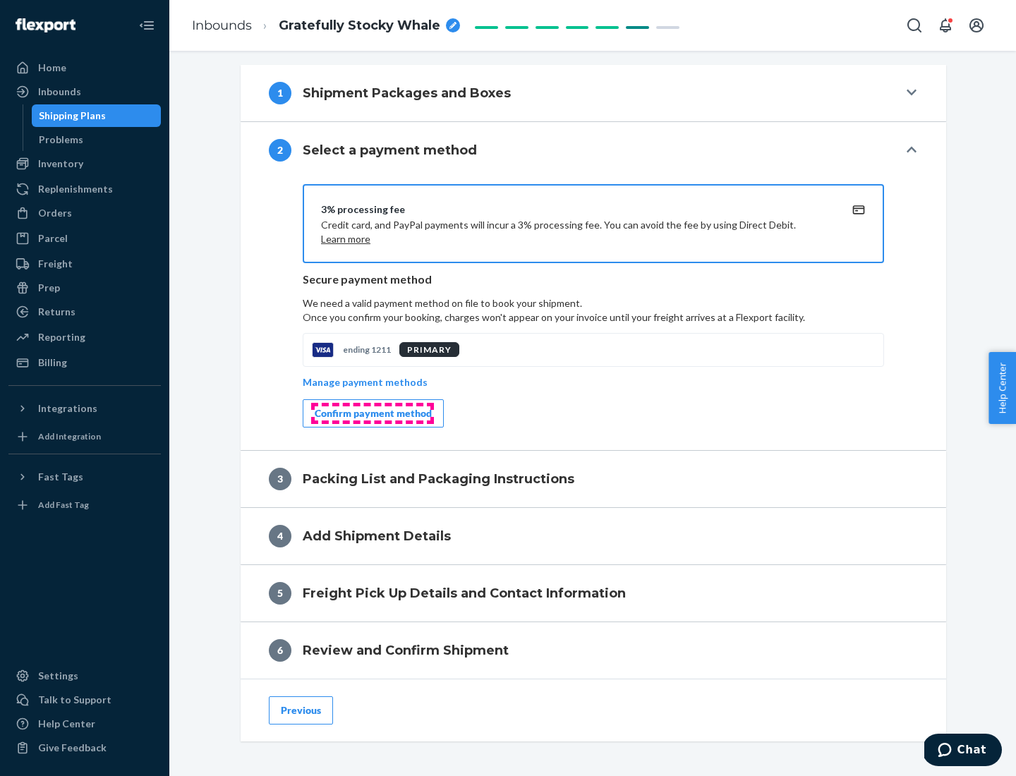
click at [372, 413] on div "Confirm payment method" at bounding box center [373, 413] width 117 height 14
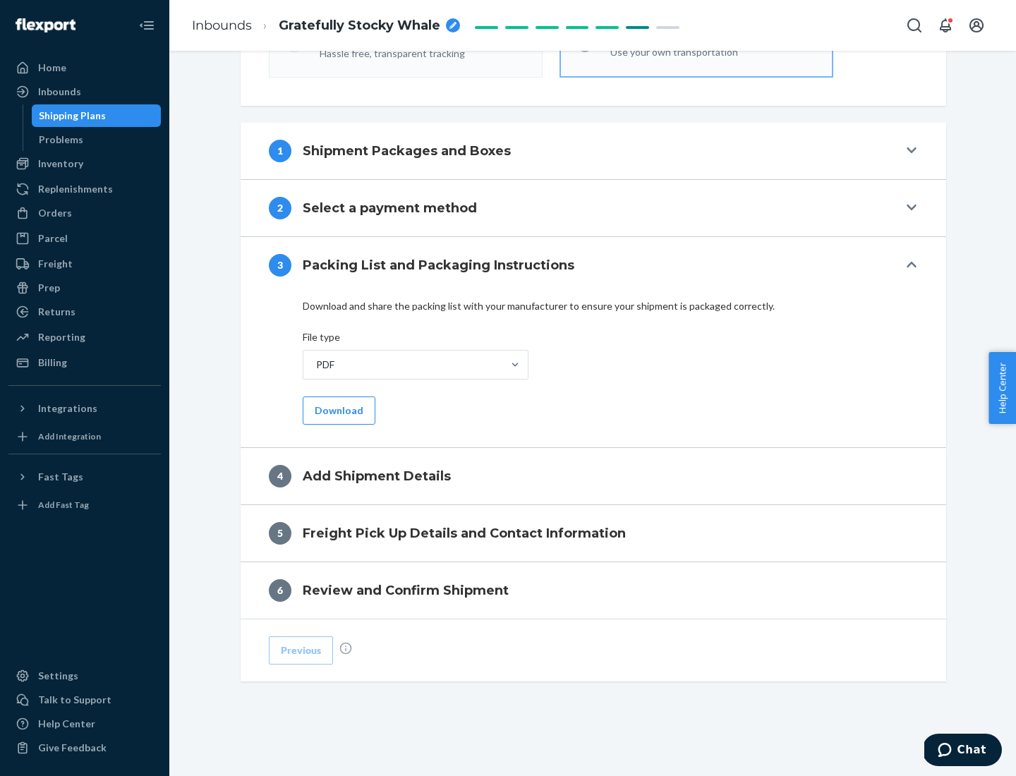
scroll to position [445, 0]
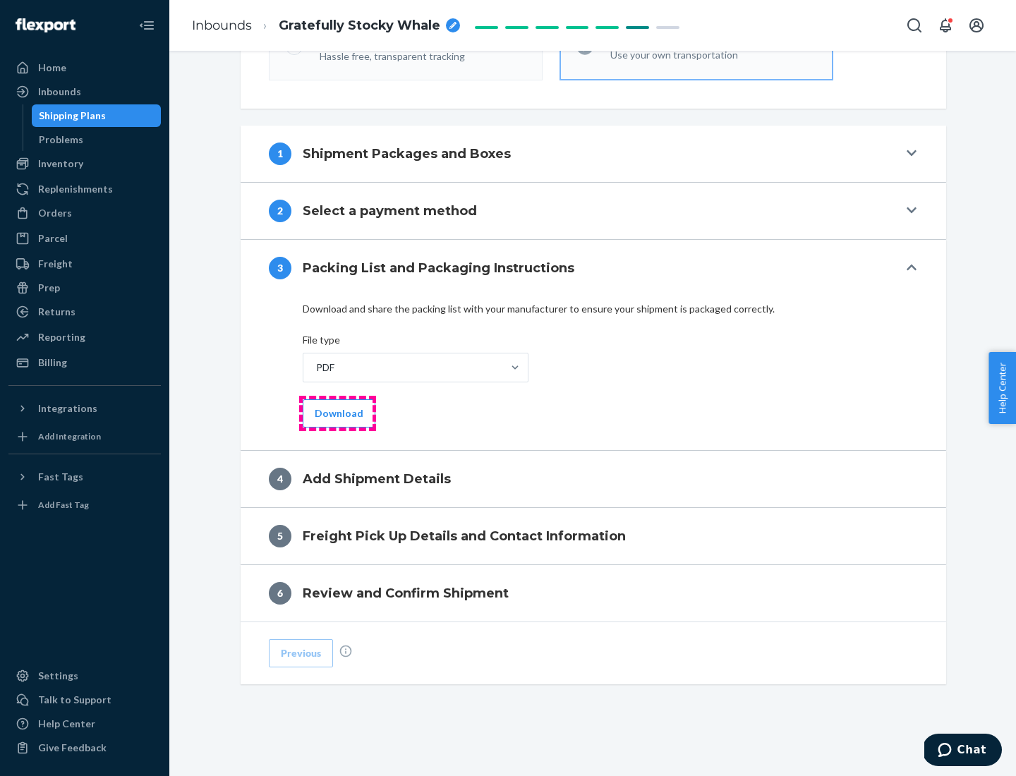
click at [337, 413] on button "Download" at bounding box center [339, 413] width 73 height 28
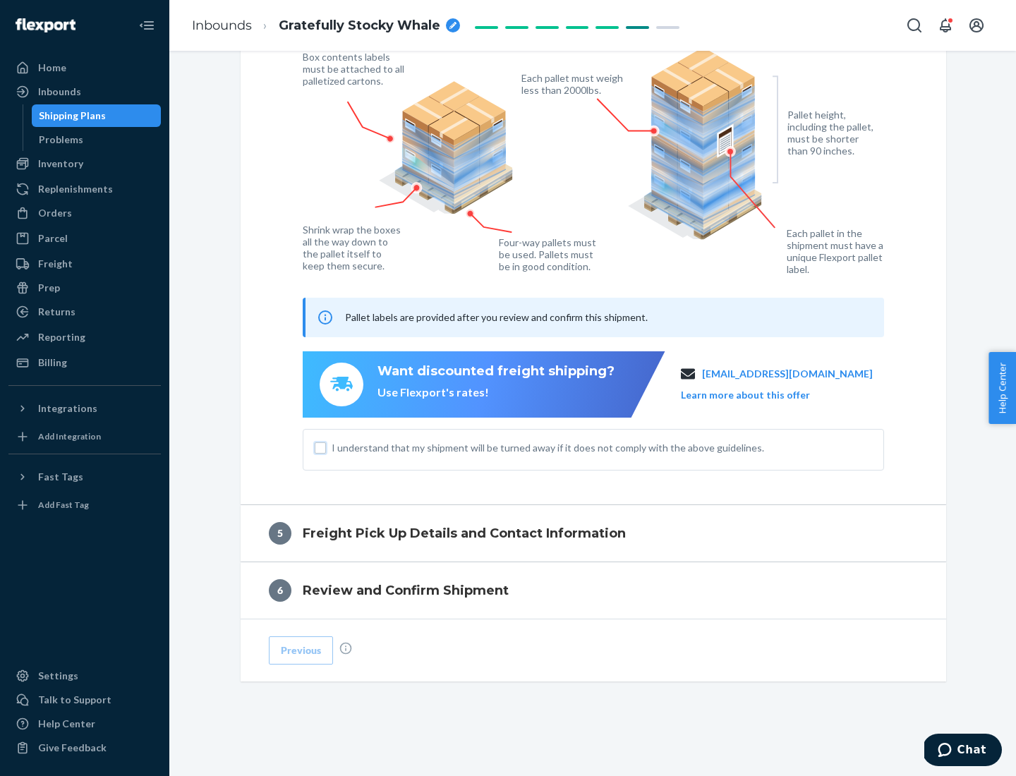
click at [320, 447] on input "I understand that my shipment will be turned away if it does not comply with th…" at bounding box center [320, 447] width 11 height 11
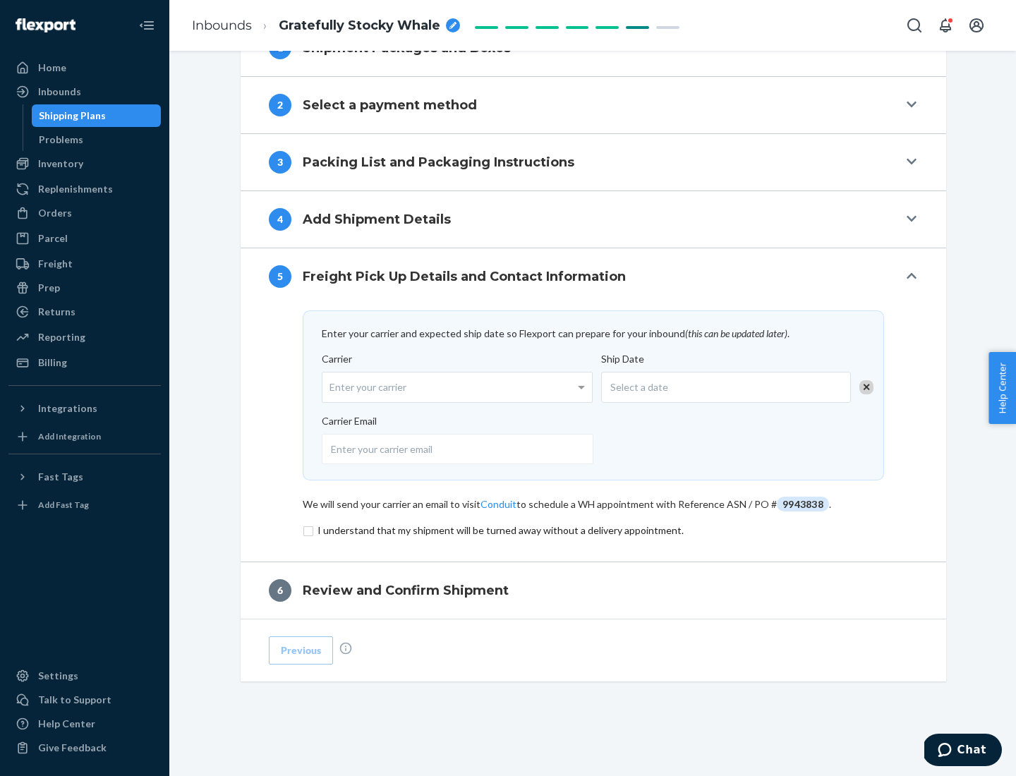
scroll to position [551, 0]
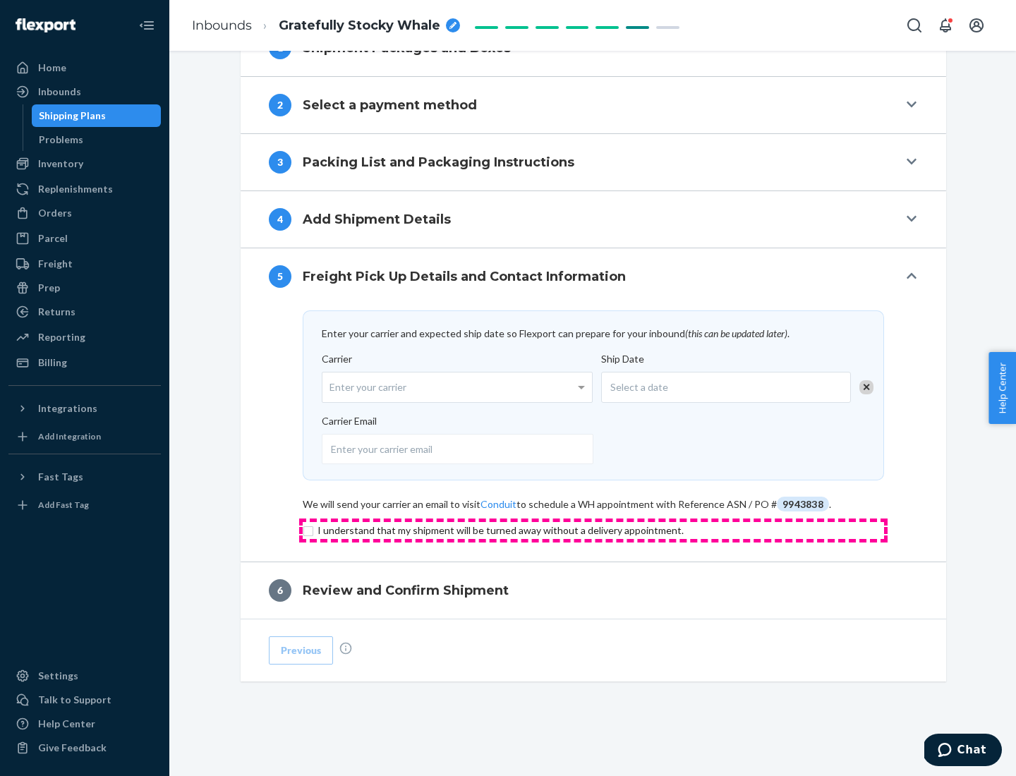
click at [593, 530] on input "checkbox" at bounding box center [593, 530] width 581 height 17
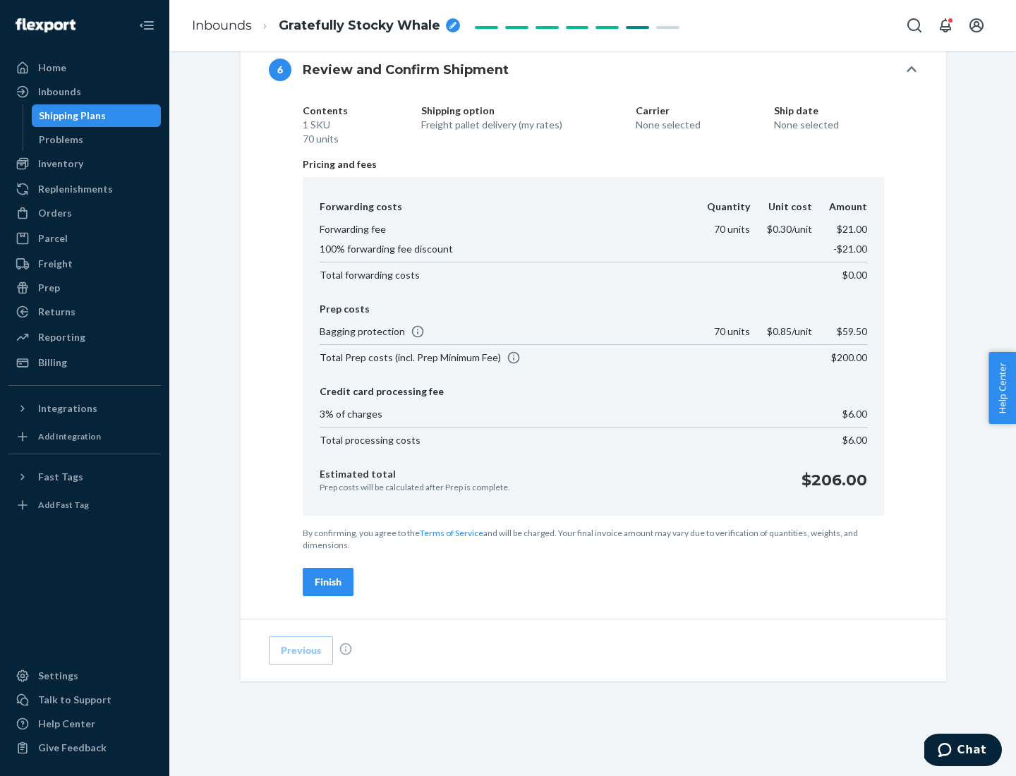
click at [328, 582] on div "Finish" at bounding box center [328, 582] width 27 height 14
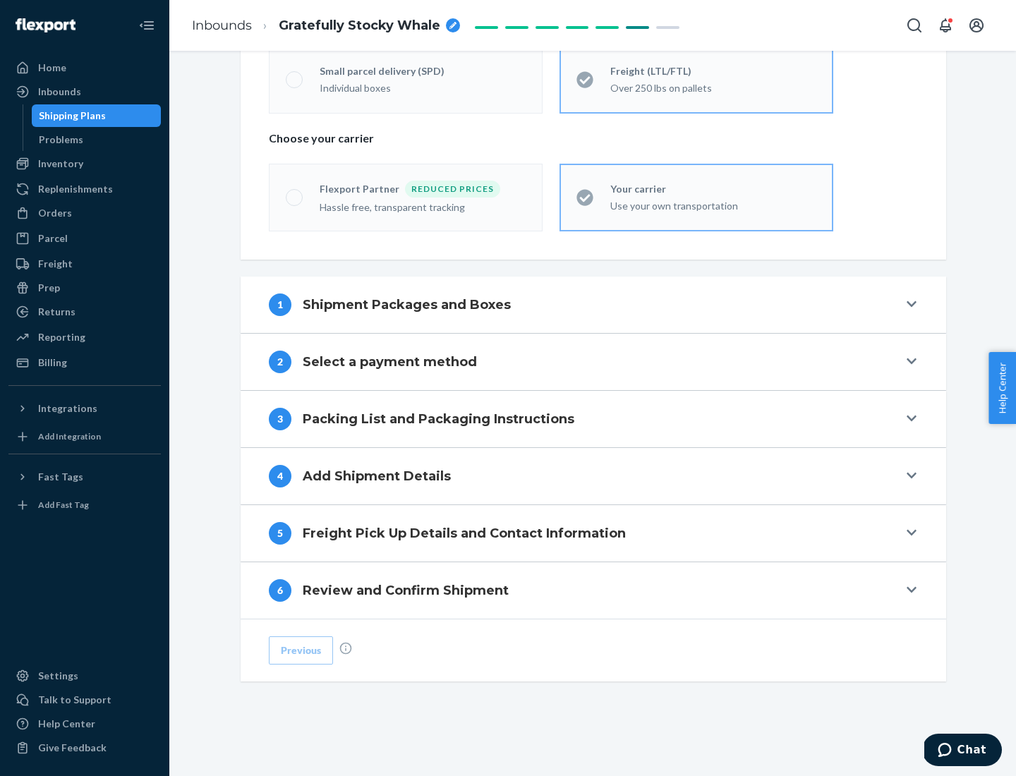
scroll to position [294, 0]
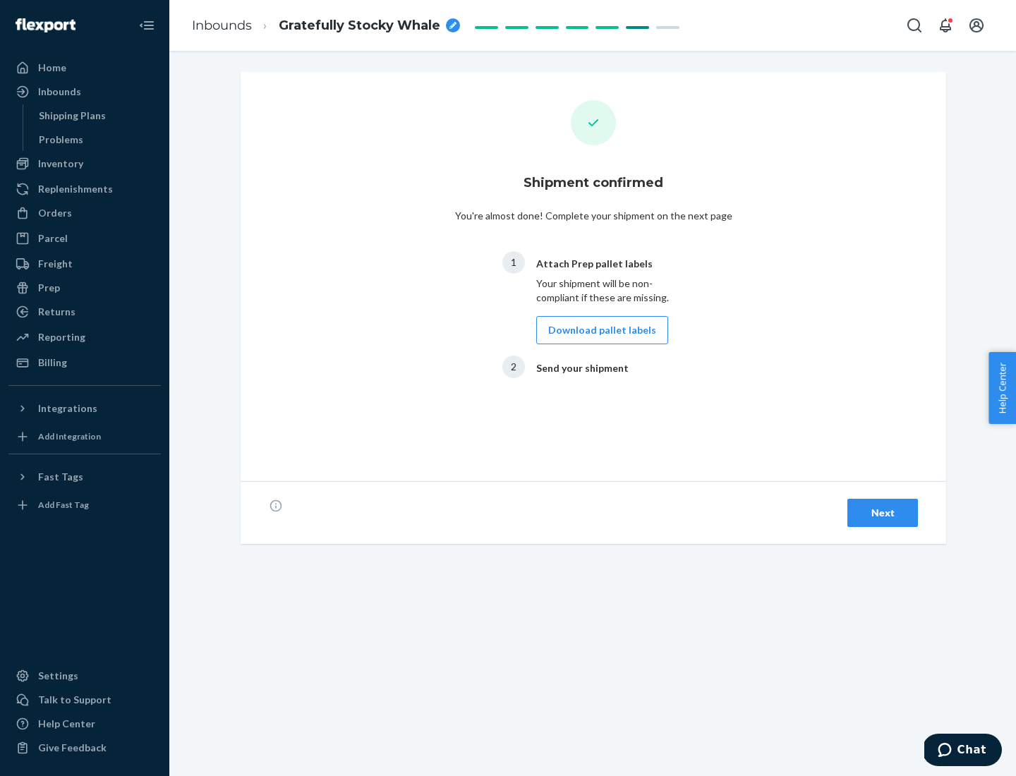
click at [598, 330] on button "Download pallet labels" at bounding box center [602, 330] width 132 height 28
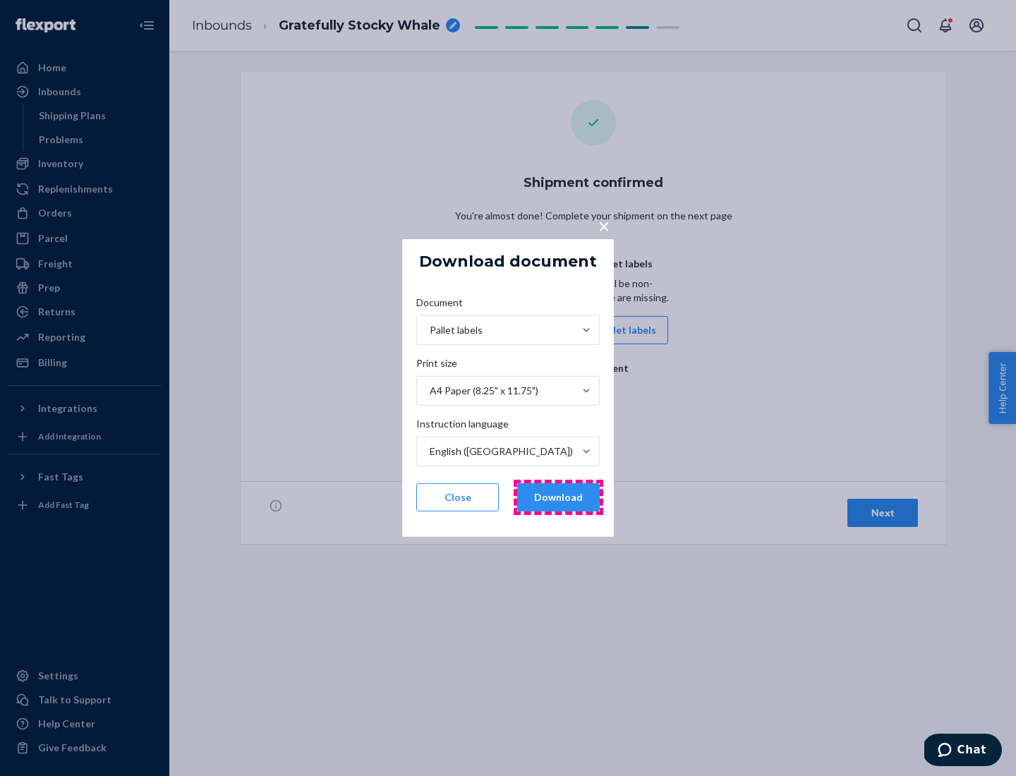
click at [558, 497] on button "Download" at bounding box center [558, 497] width 83 height 28
click at [603, 225] on span "×" at bounding box center [603, 226] width 11 height 24
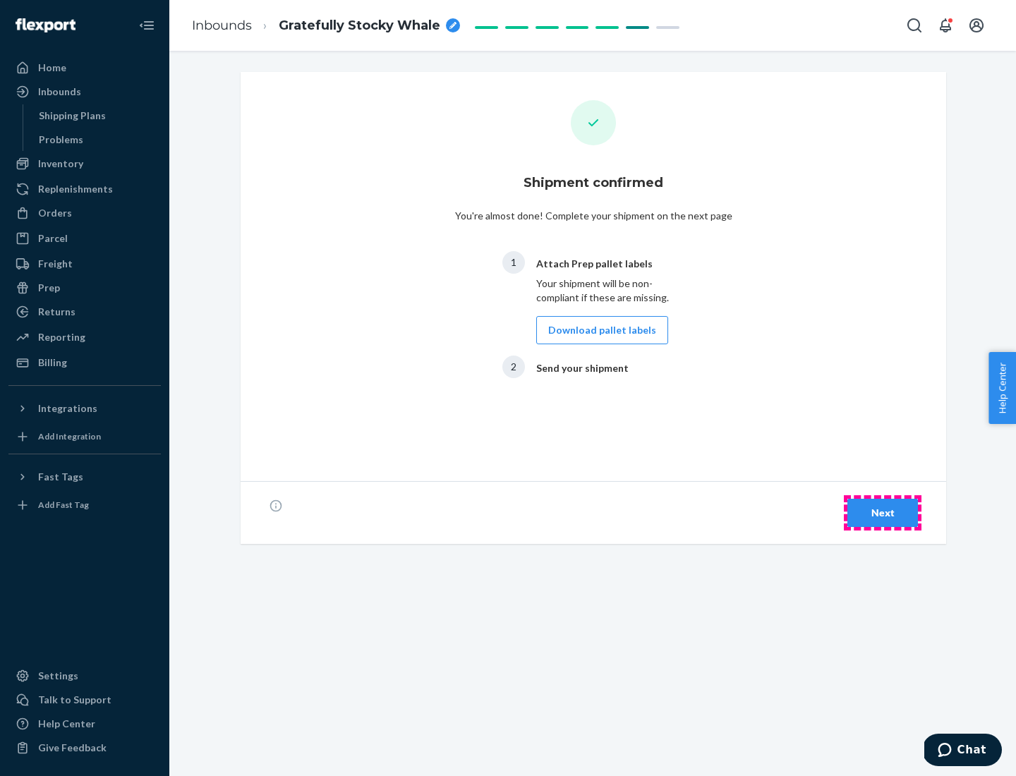
click at [882, 513] on div "Next" at bounding box center [882, 513] width 47 height 14
